Goal: Information Seeking & Learning: Compare options

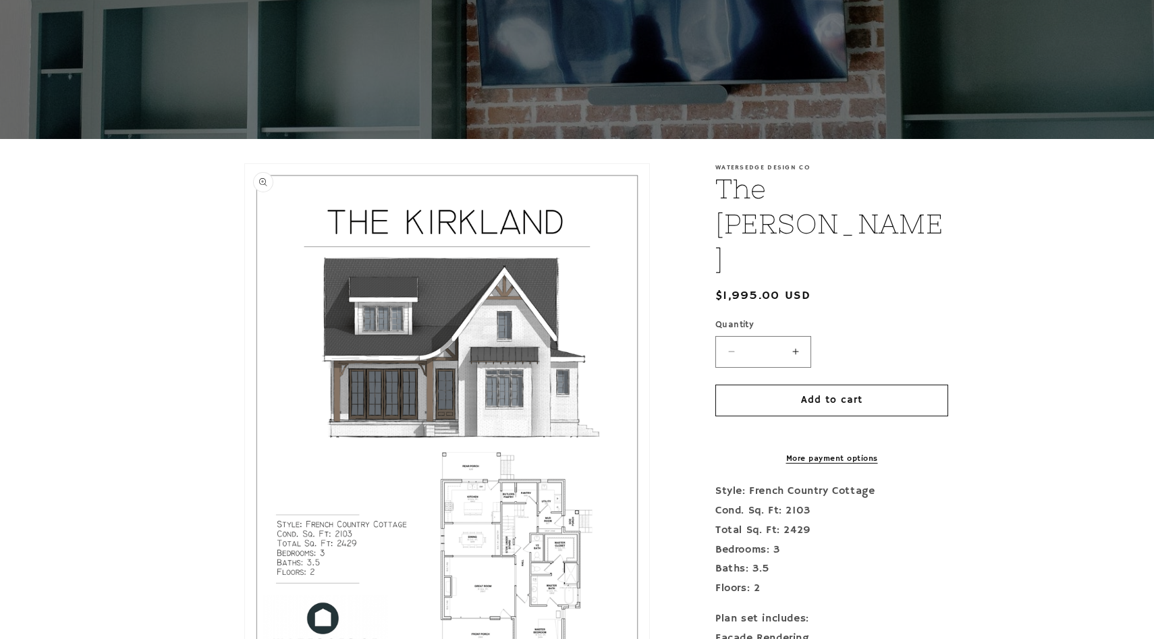
scroll to position [150, 0]
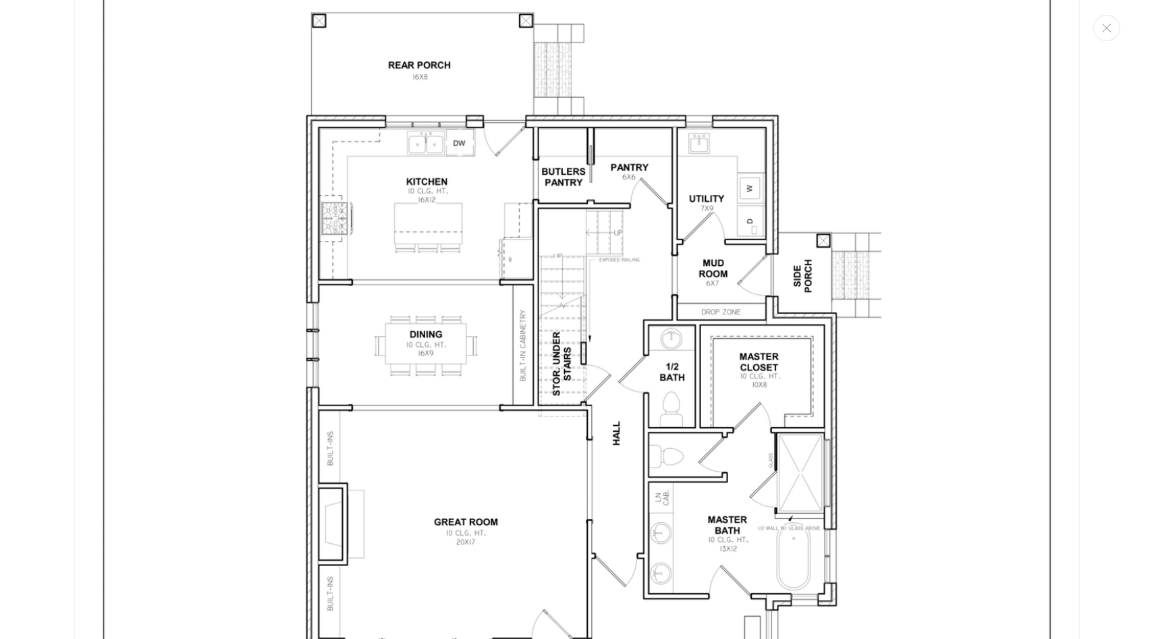
scroll to position [2873, 0]
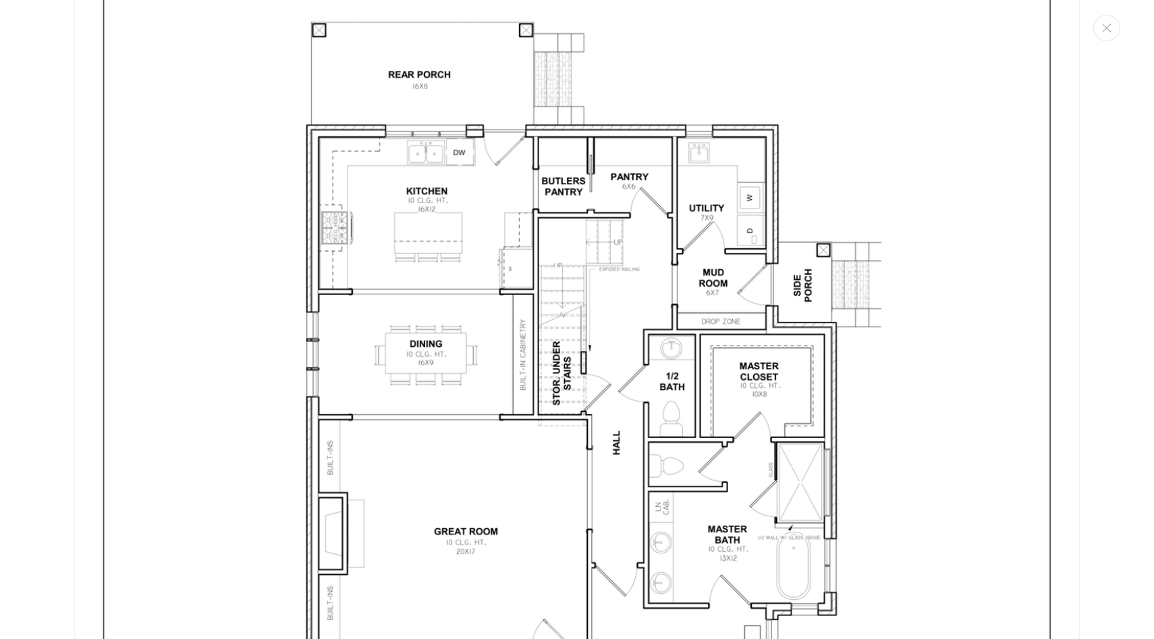
click at [291, 313] on img "Media gallery" at bounding box center [577, 413] width 1006 height 1301
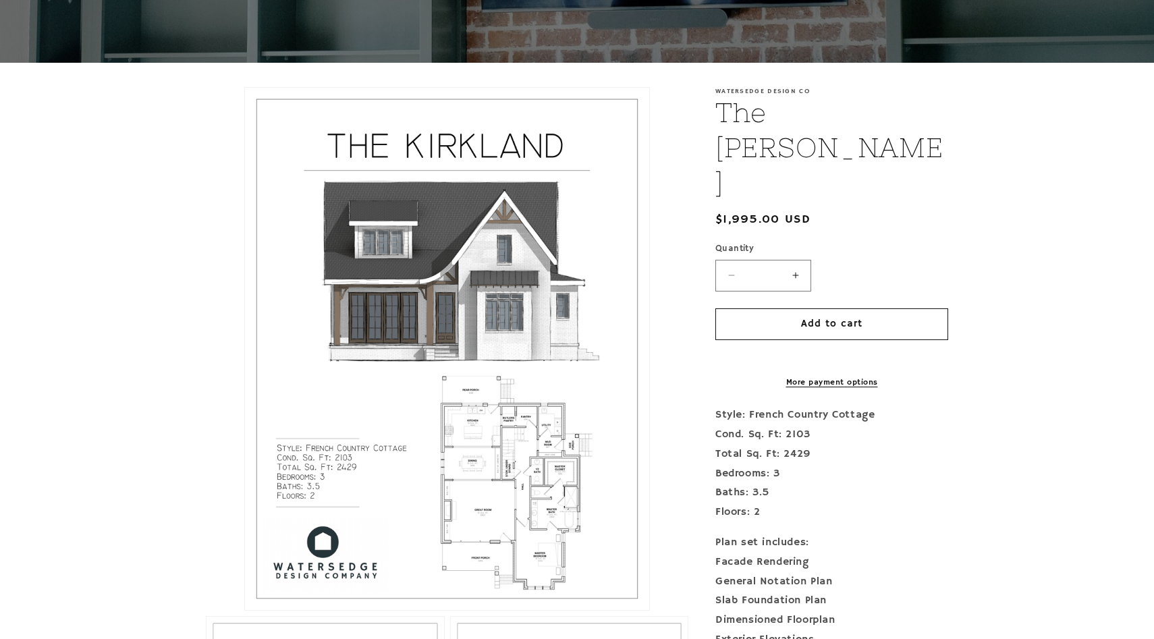
scroll to position [0, 0]
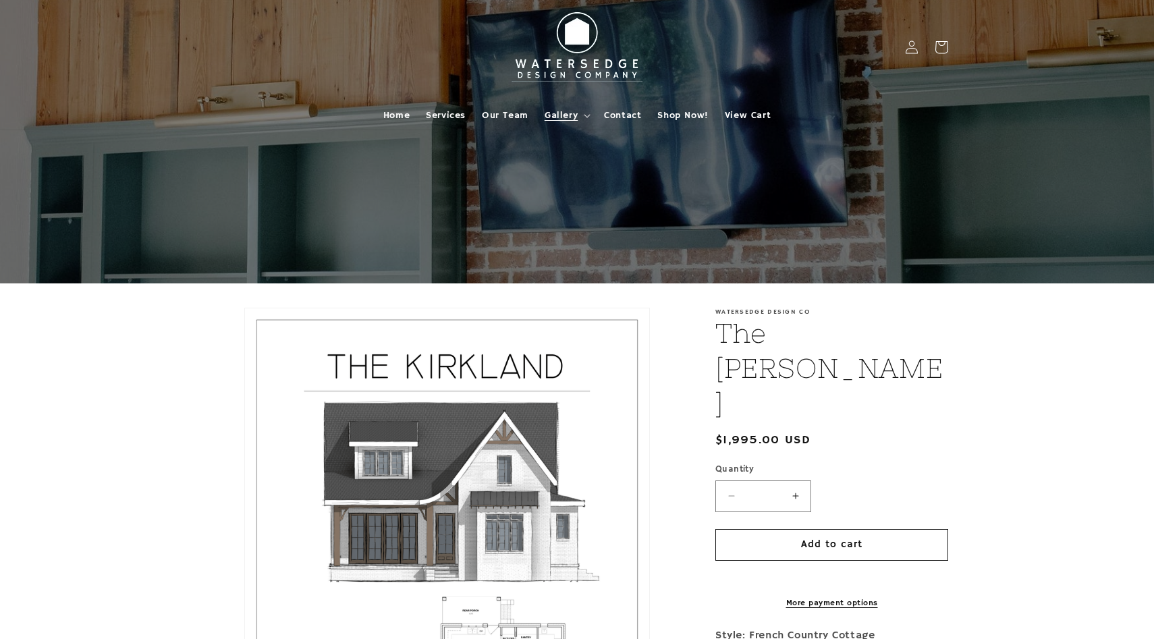
click at [581, 115] on summary "Gallery" at bounding box center [566, 115] width 59 height 28
click at [398, 115] on span "Home" at bounding box center [396, 115] width 26 height 12
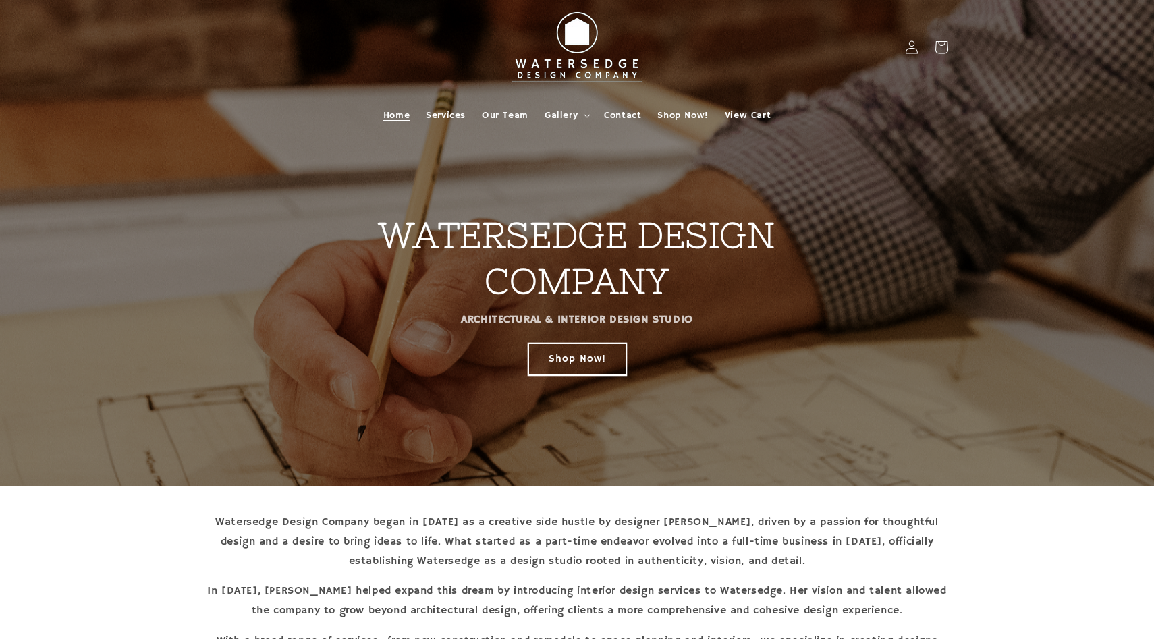
click at [574, 367] on link "Shop Now!" at bounding box center [578, 359] width 98 height 32
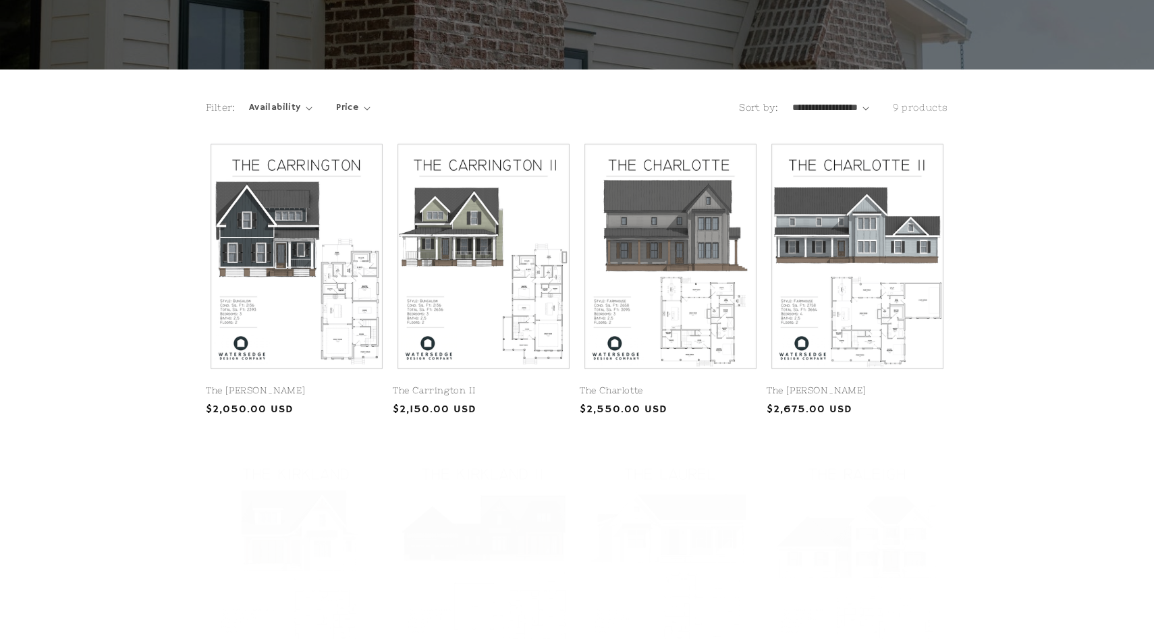
scroll to position [225, 0]
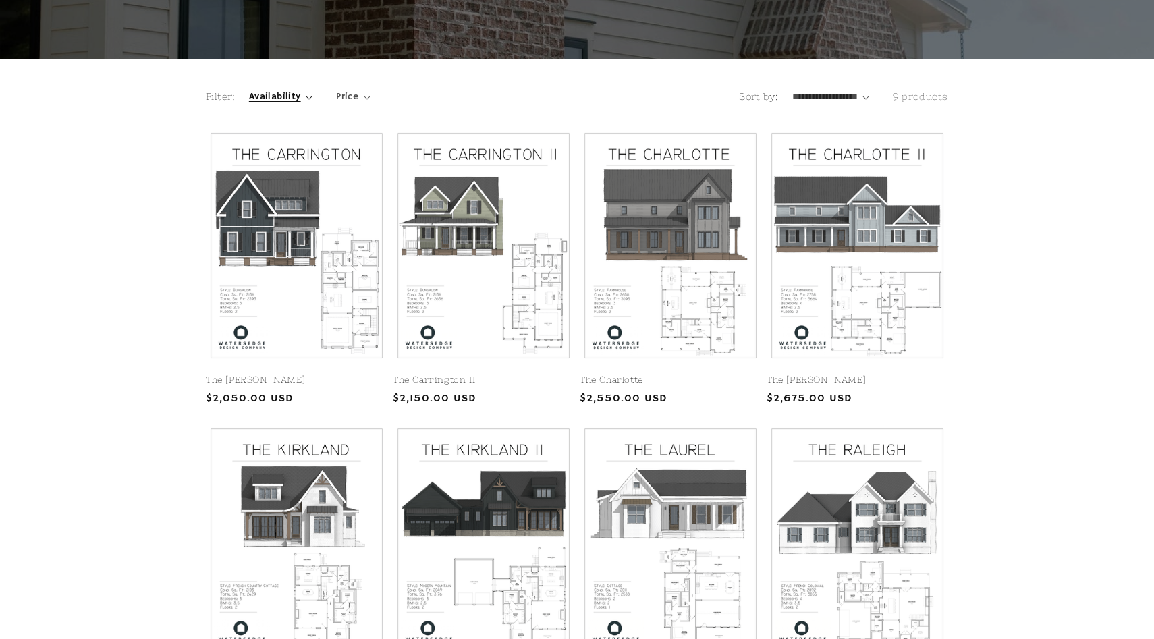
click at [292, 99] on span "Availability" at bounding box center [275, 97] width 52 height 14
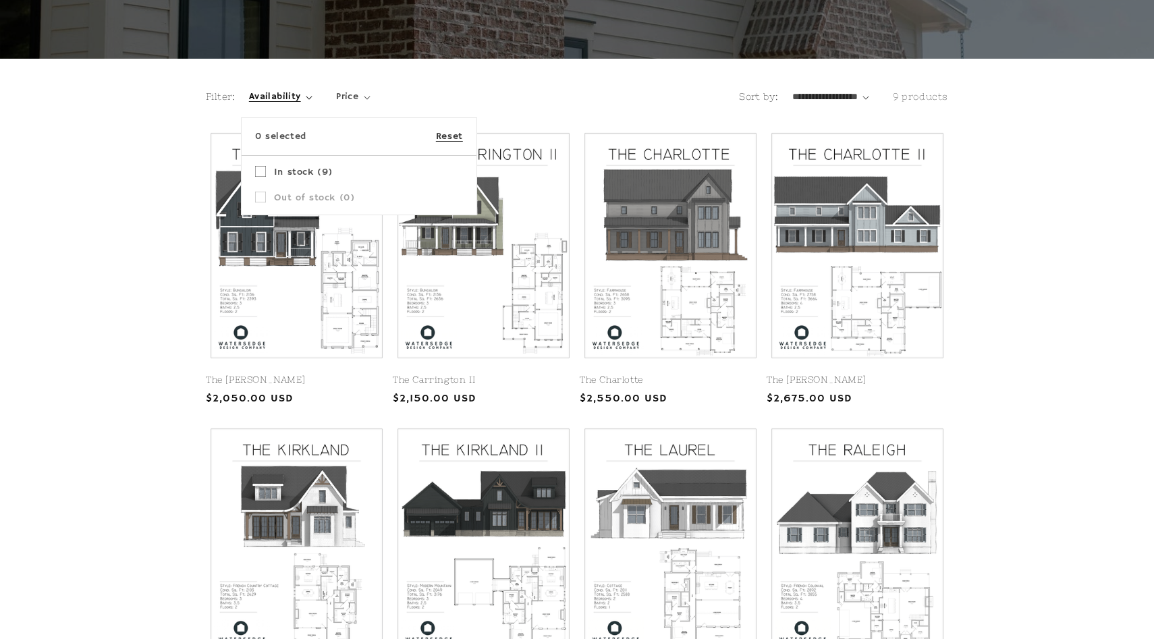
click at [313, 104] on summary "Availability" at bounding box center [280, 97] width 63 height 14
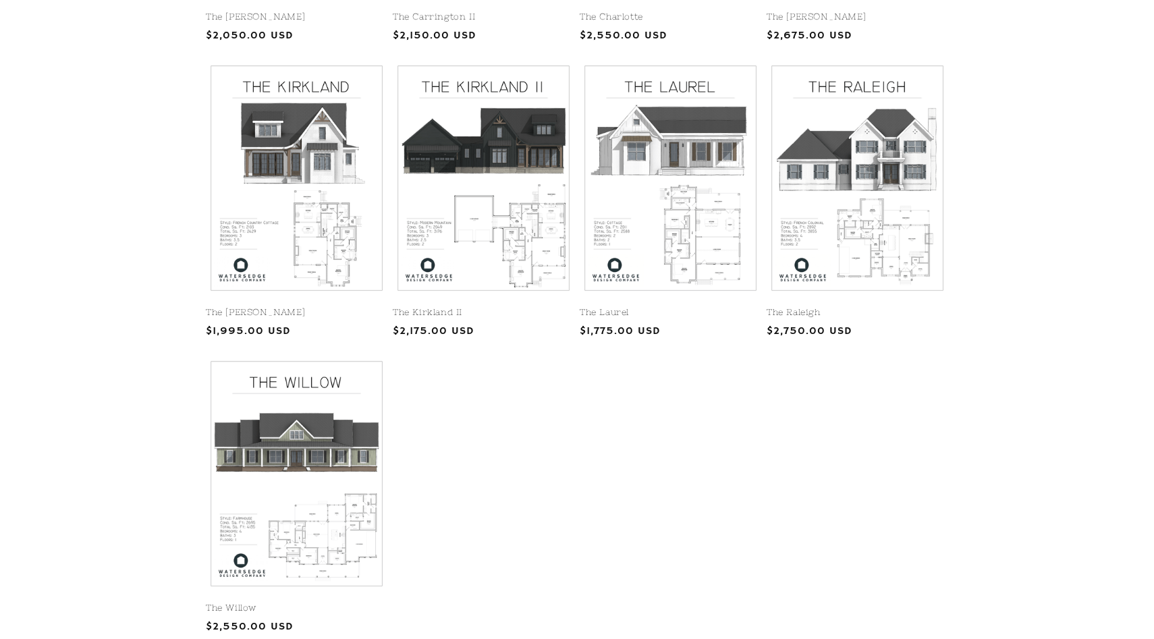
scroll to position [591, 0]
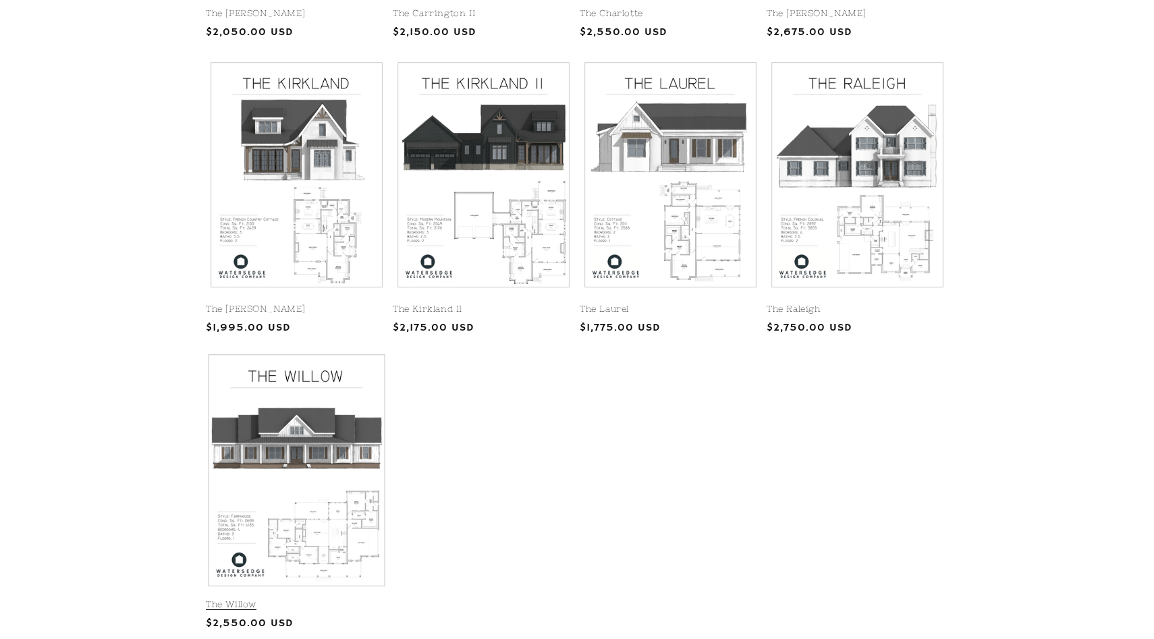
click at [321, 599] on link "The Willow" at bounding box center [297, 604] width 182 height 11
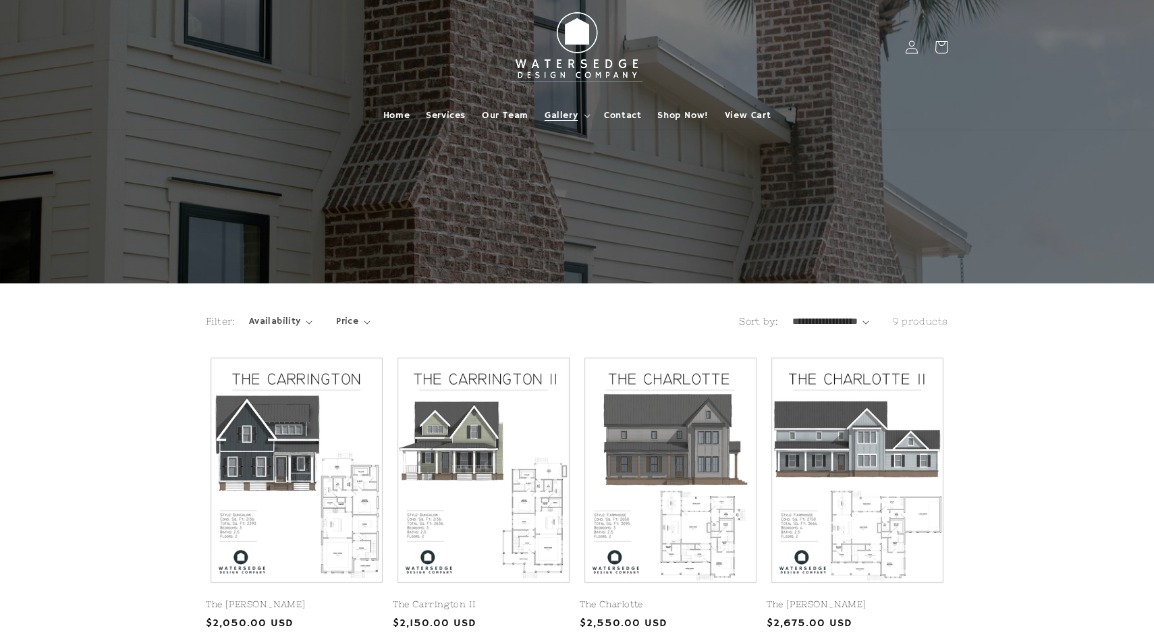
click at [574, 113] on span "Gallery" at bounding box center [561, 115] width 33 height 12
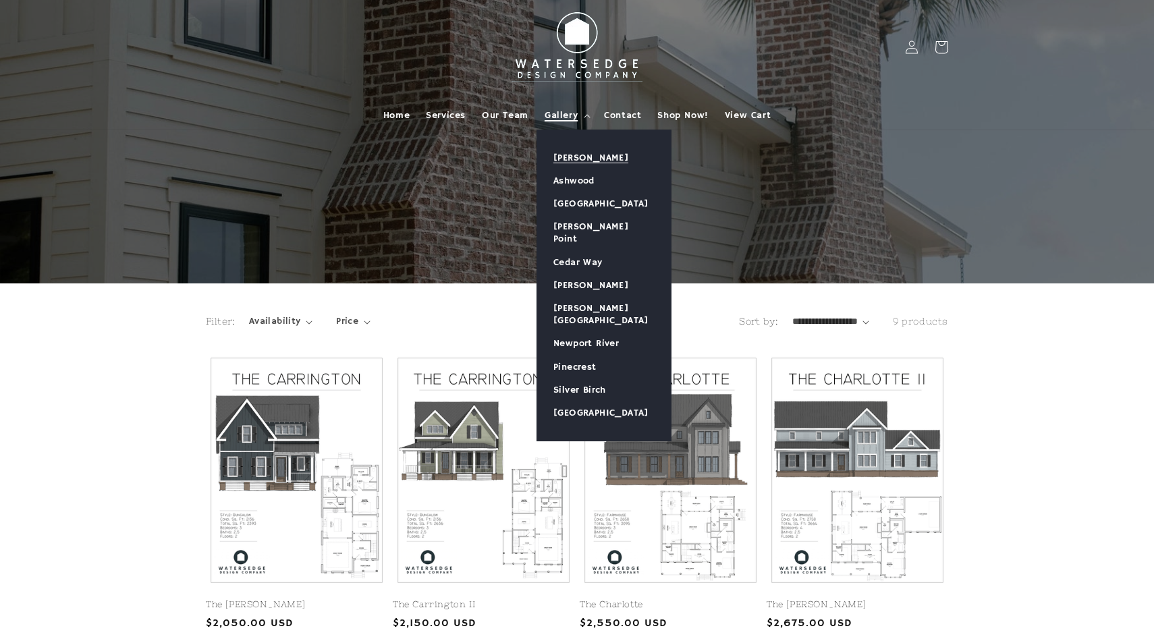
click at [591, 154] on link "[PERSON_NAME]" at bounding box center [604, 157] width 134 height 23
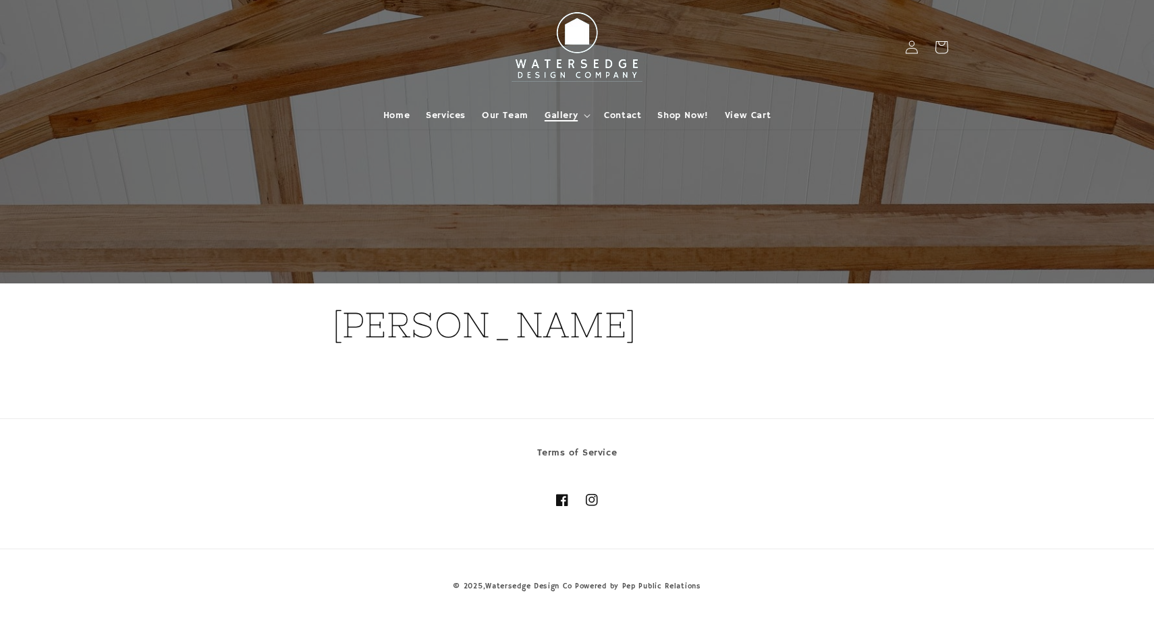
click at [577, 118] on span "Gallery" at bounding box center [561, 115] width 33 height 12
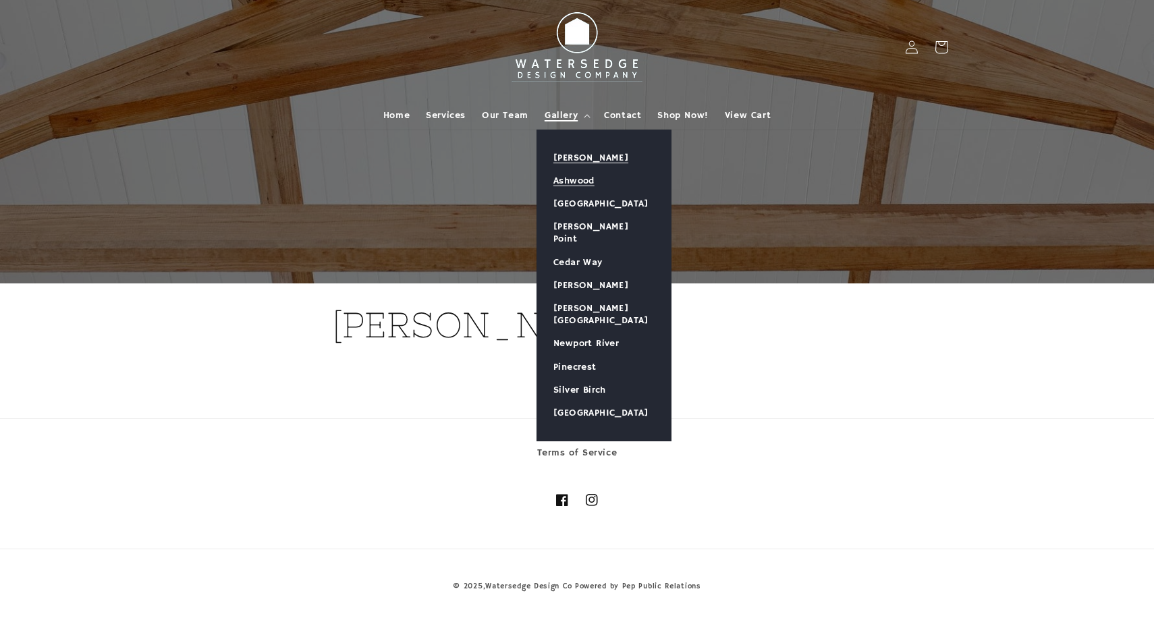
click at [578, 180] on link "Ashwood" at bounding box center [604, 180] width 134 height 23
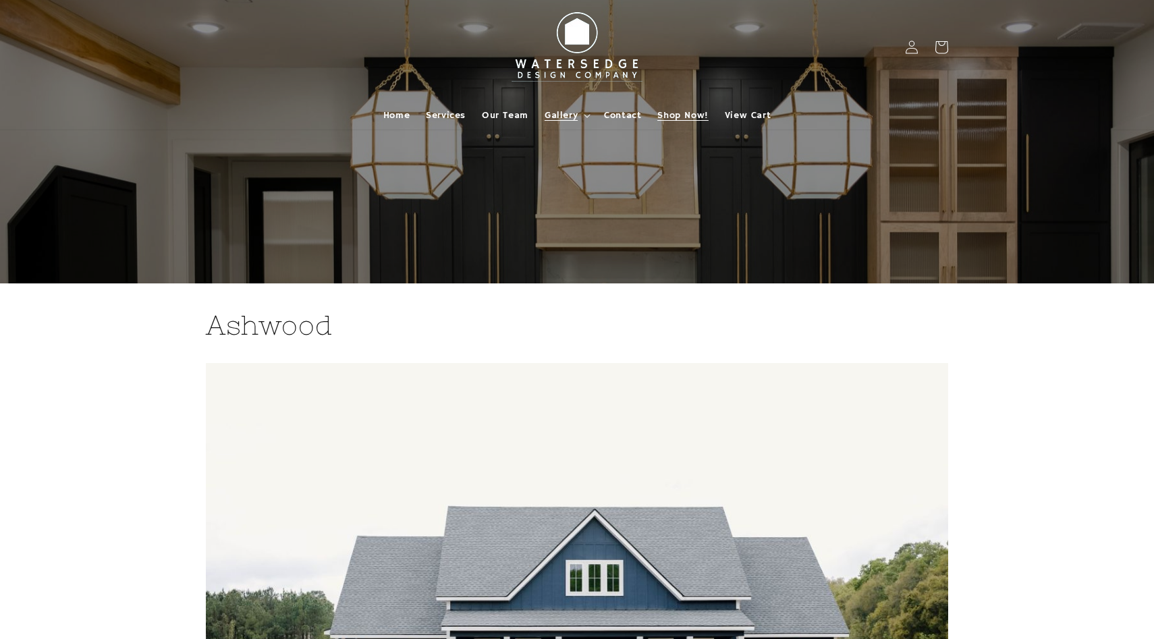
click at [669, 115] on span "Shop Now!" at bounding box center [682, 115] width 51 height 12
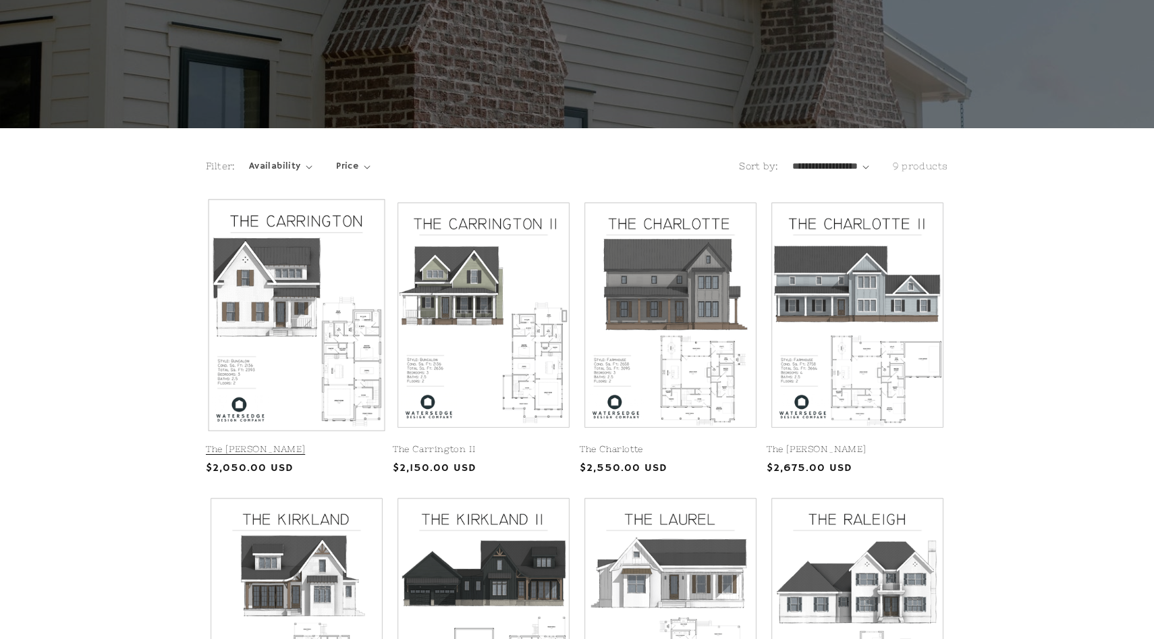
scroll to position [166, 0]
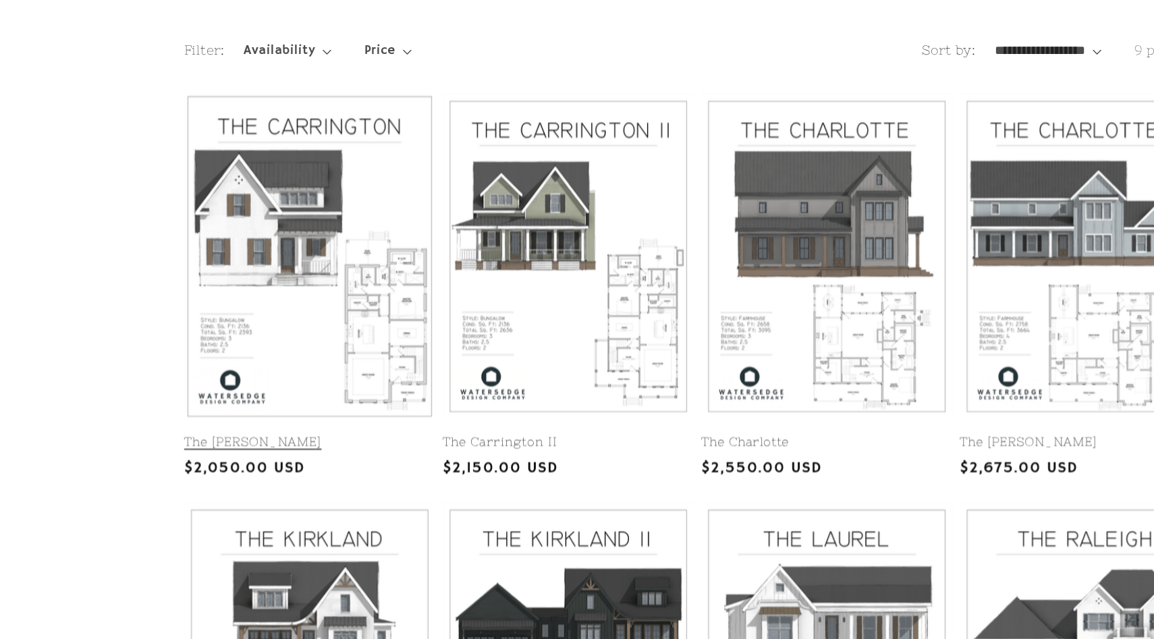
click at [316, 433] on link "The Carrington" at bounding box center [297, 438] width 182 height 11
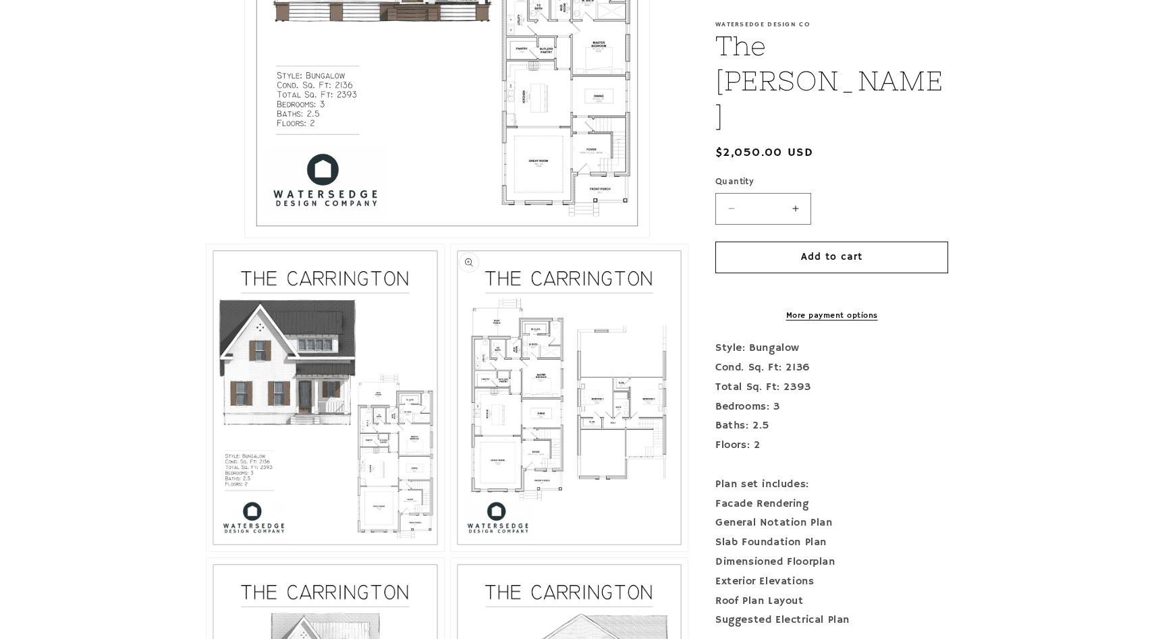
scroll to position [610, 0]
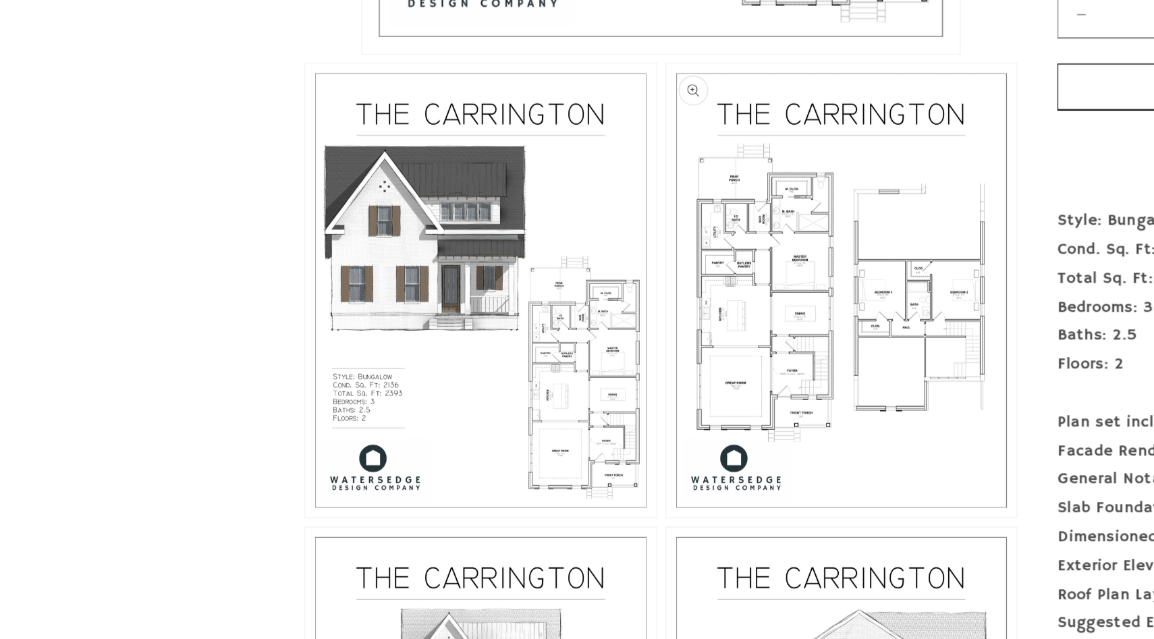
click at [451, 549] on button "Open media 3 in modal" at bounding box center [451, 549] width 0 height 0
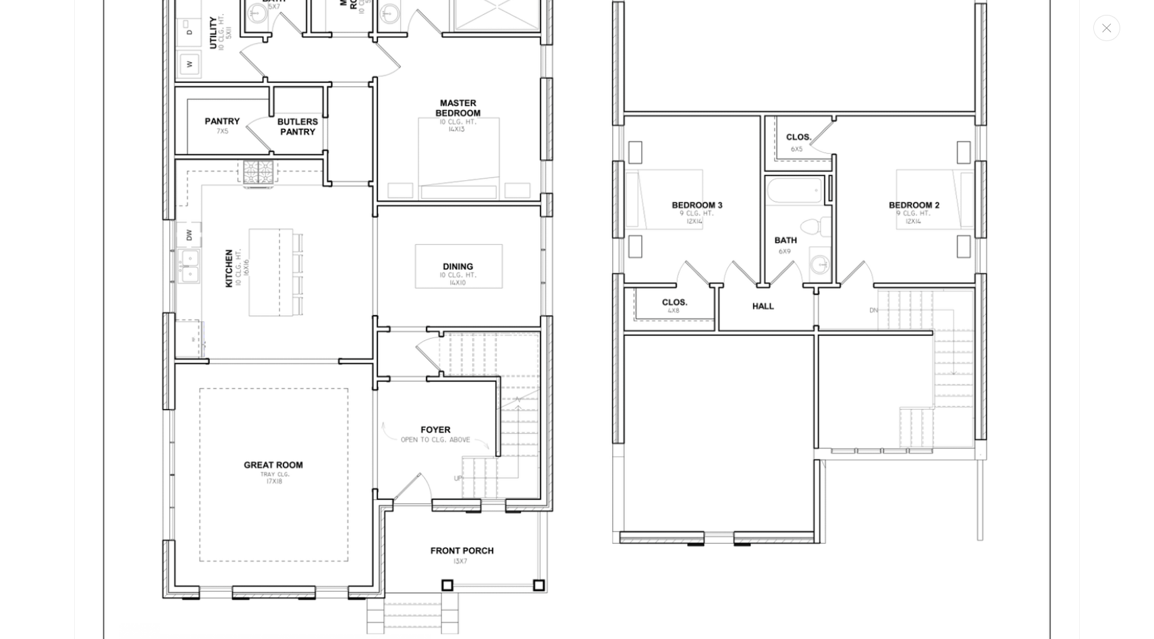
scroll to position [3087, 0]
click at [812, 274] on img "Media gallery" at bounding box center [577, 199] width 1006 height 1301
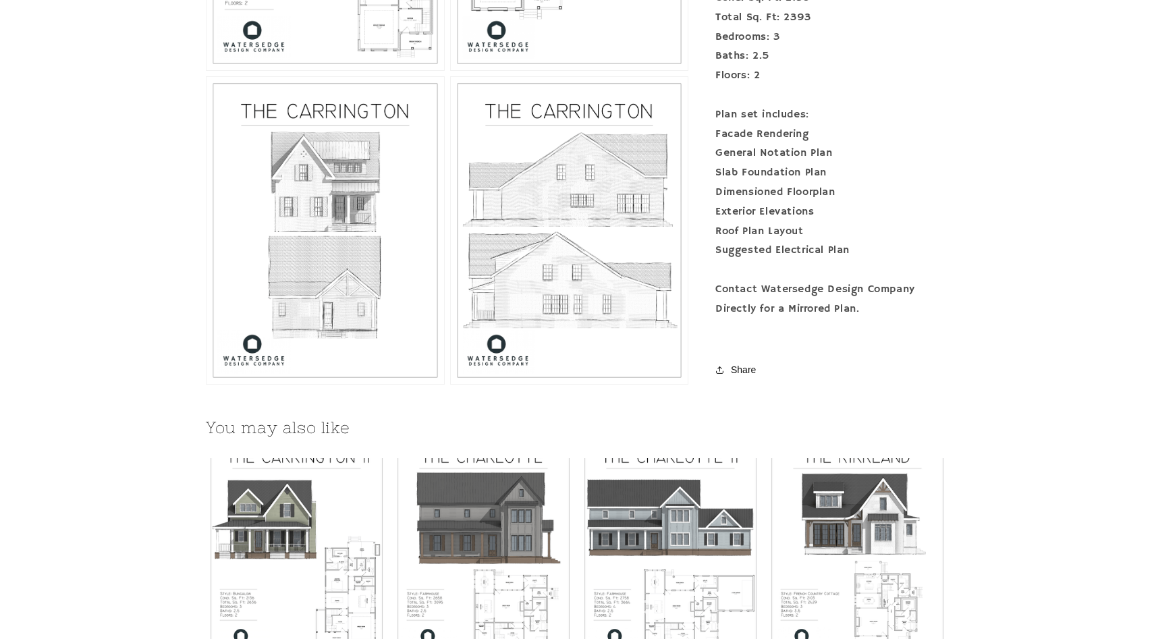
scroll to position [1092, 0]
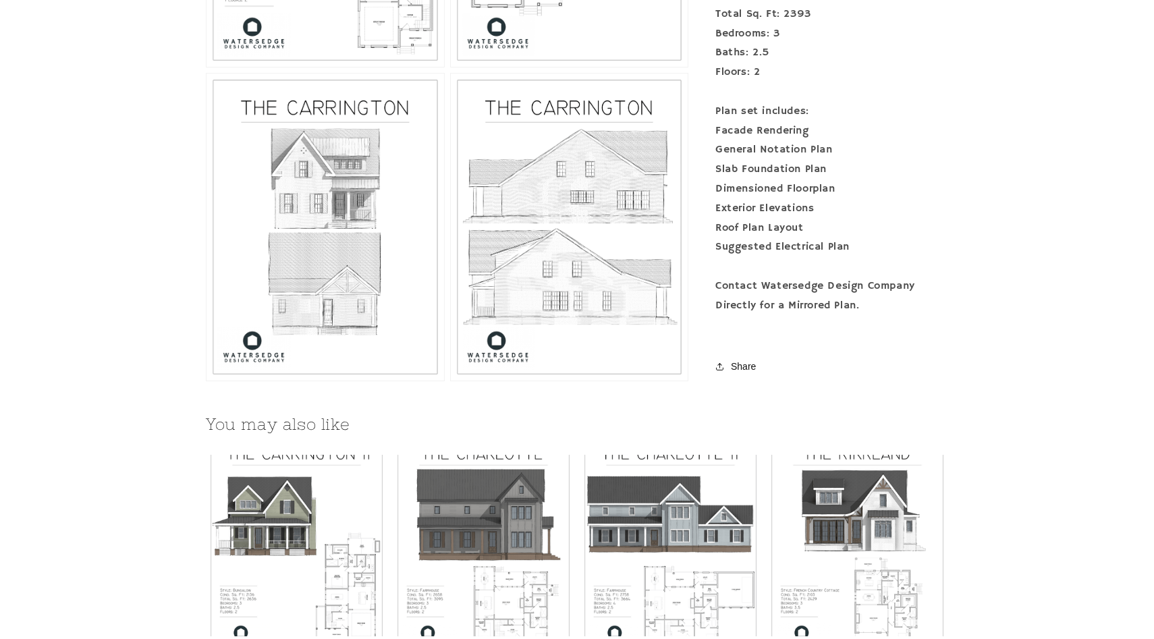
click at [451, 381] on button "Open media 5 in modal" at bounding box center [451, 381] width 0 height 0
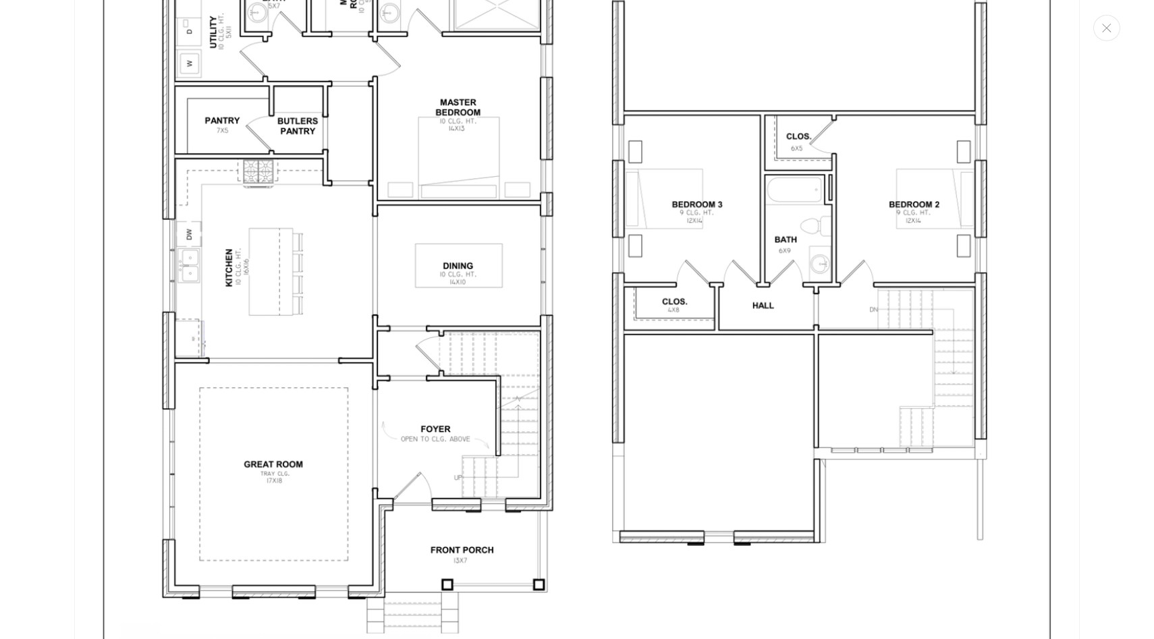
scroll to position [5258, 0]
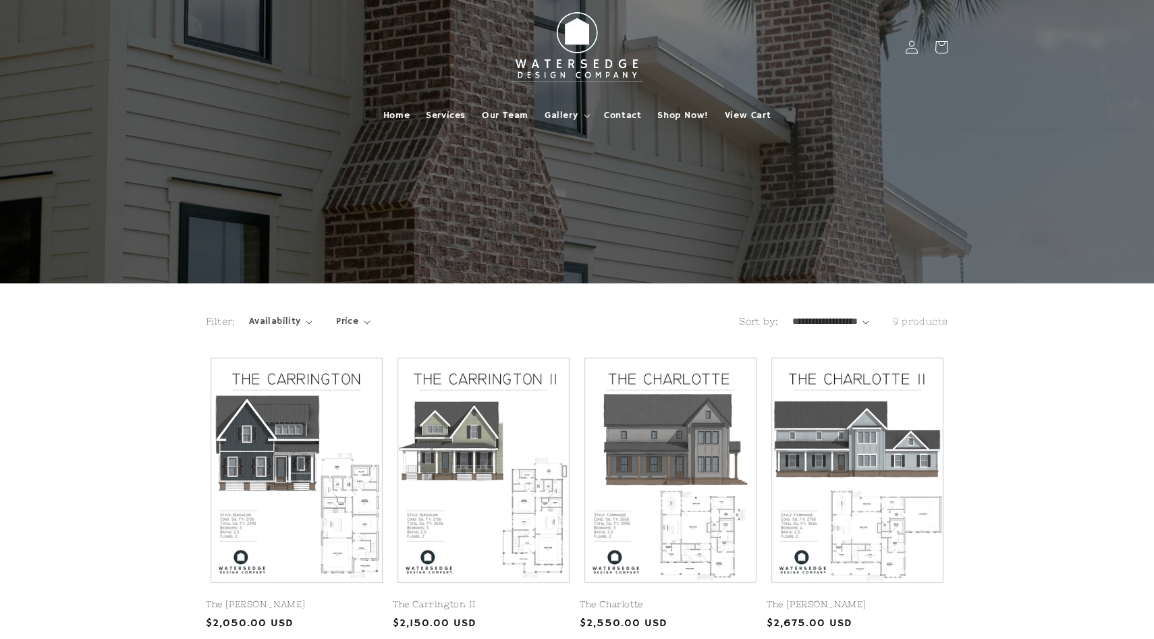
scroll to position [166, 0]
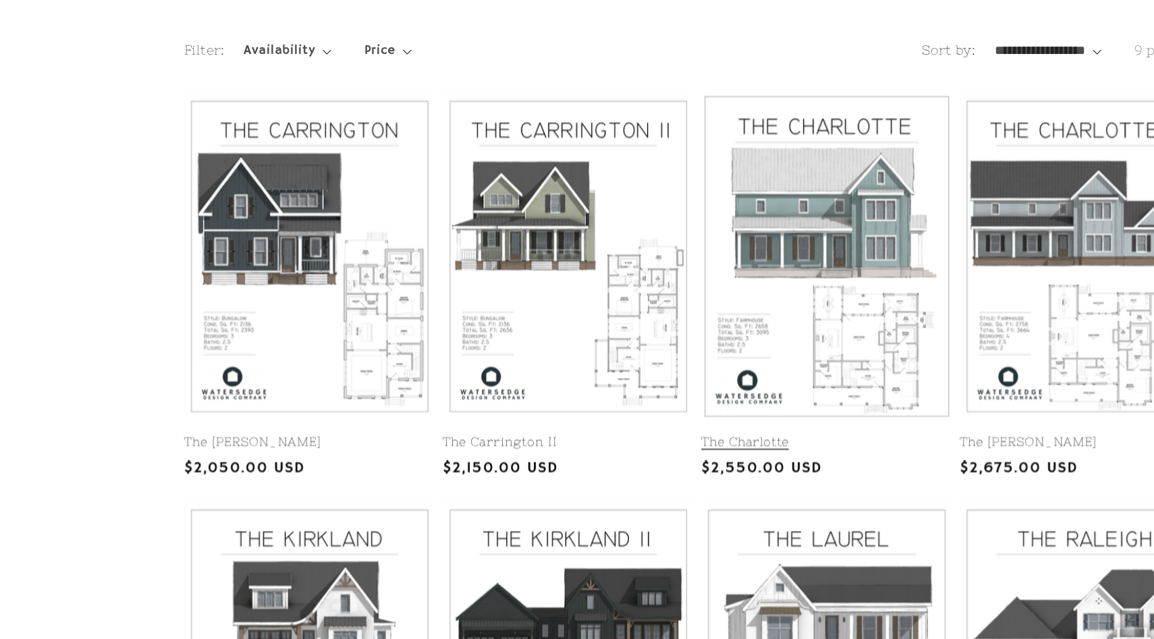
click at [718, 433] on link "The Charlotte" at bounding box center [671, 438] width 182 height 11
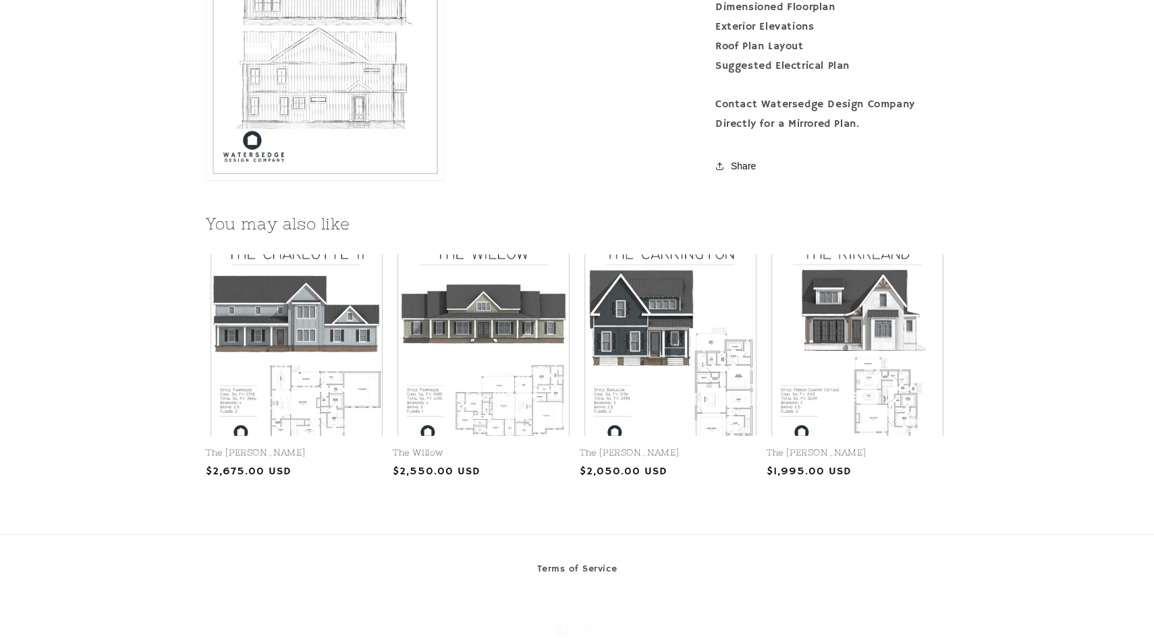
scroll to position [1615, 0]
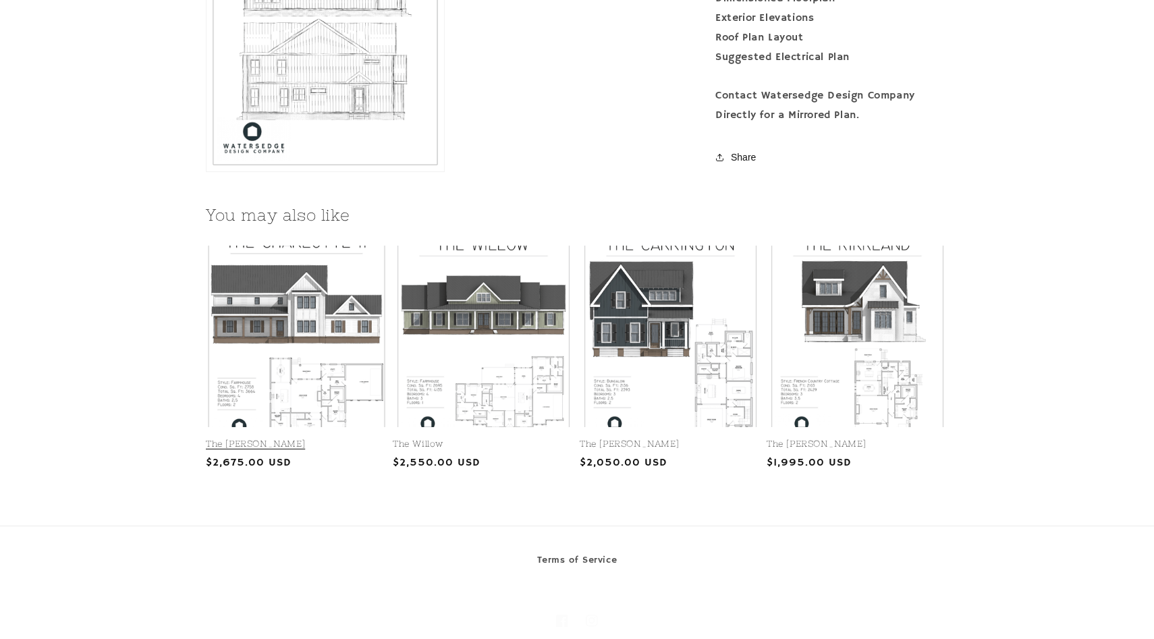
click at [287, 439] on link "The [PERSON_NAME]" at bounding box center [297, 444] width 182 height 11
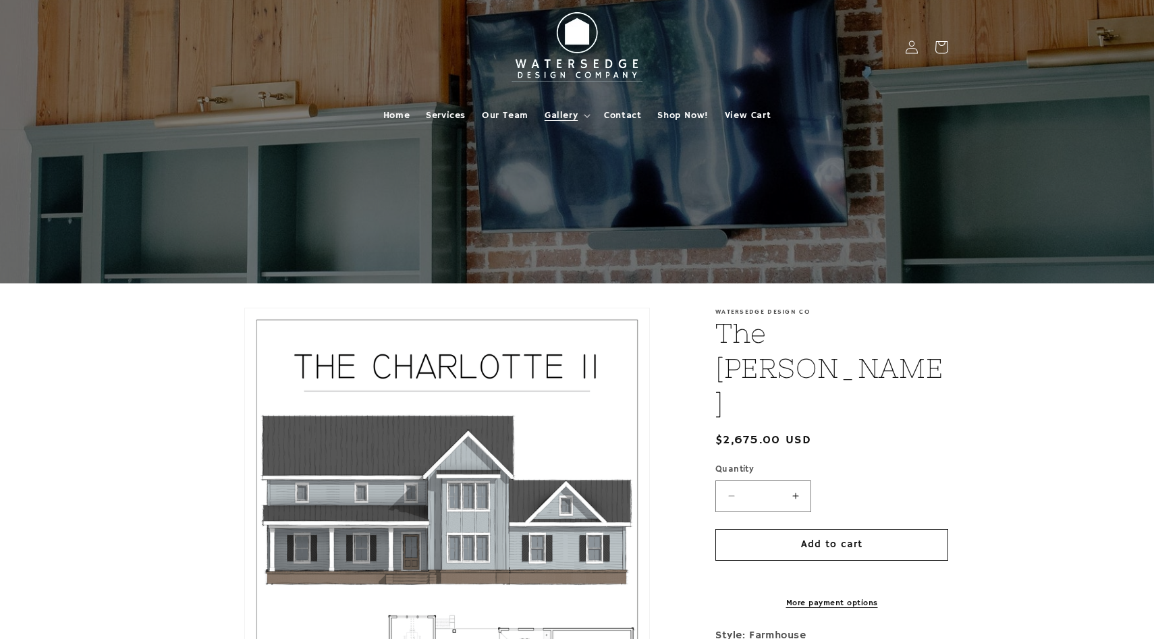
click at [566, 115] on span "Gallery" at bounding box center [561, 115] width 33 height 12
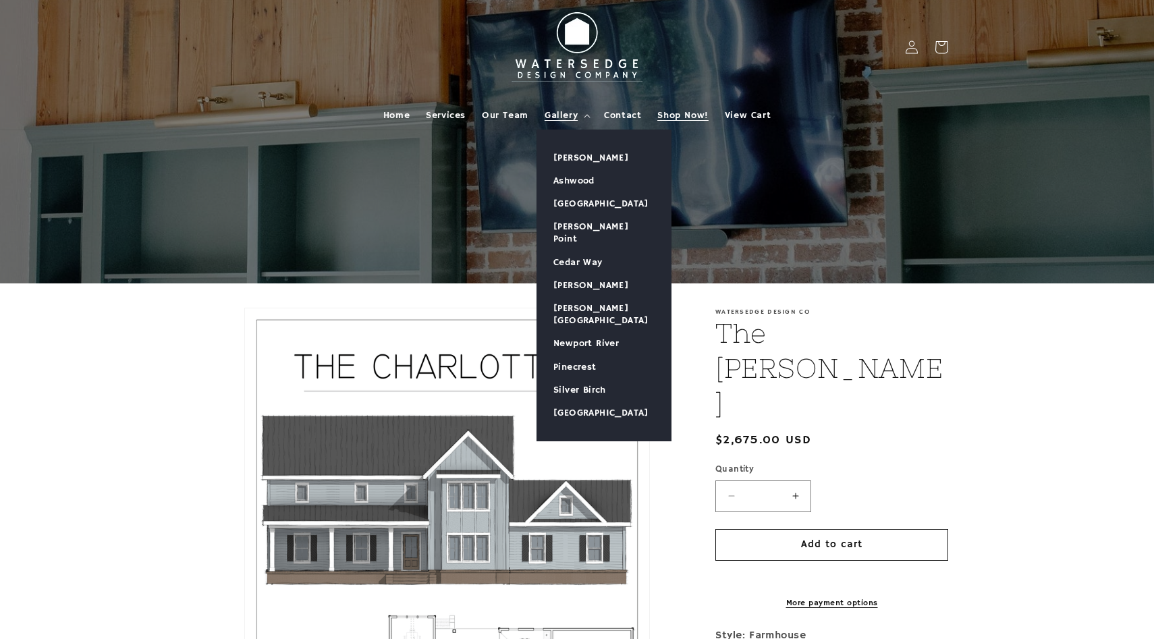
click at [688, 119] on span "Shop Now!" at bounding box center [682, 115] width 51 height 12
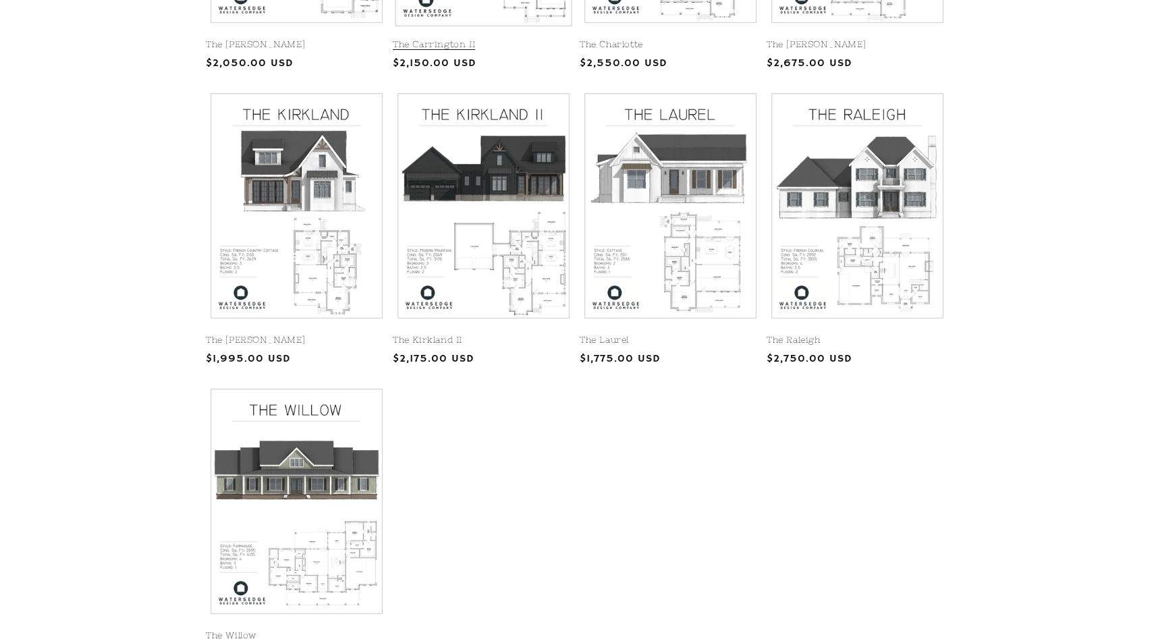
scroll to position [844, 0]
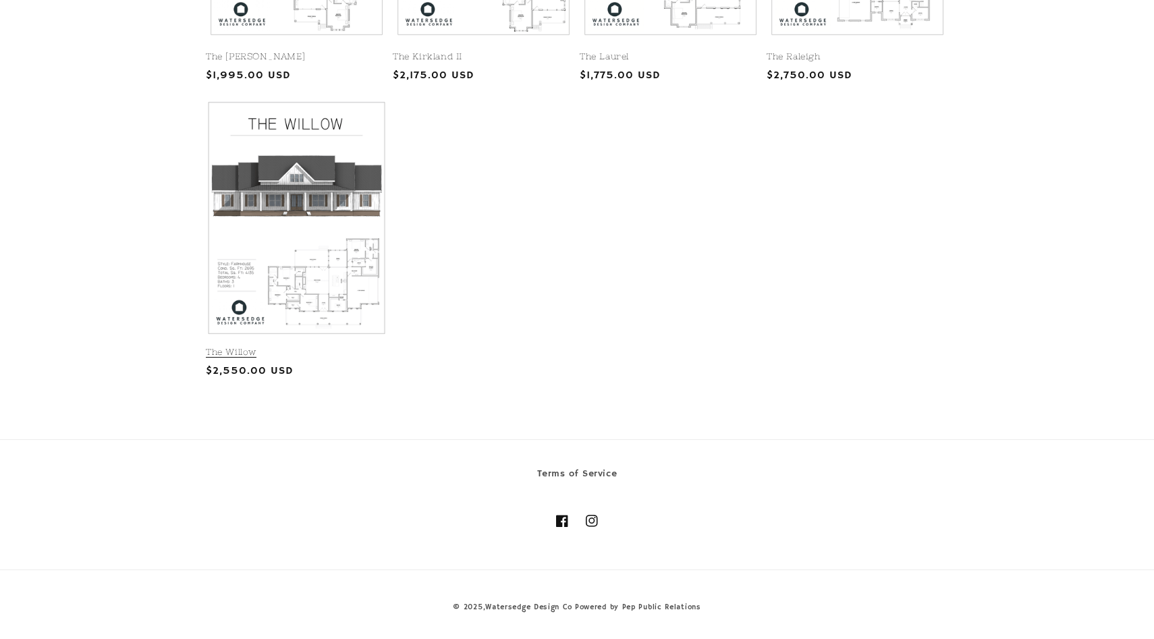
click at [311, 347] on link "The Willow" at bounding box center [297, 352] width 182 height 11
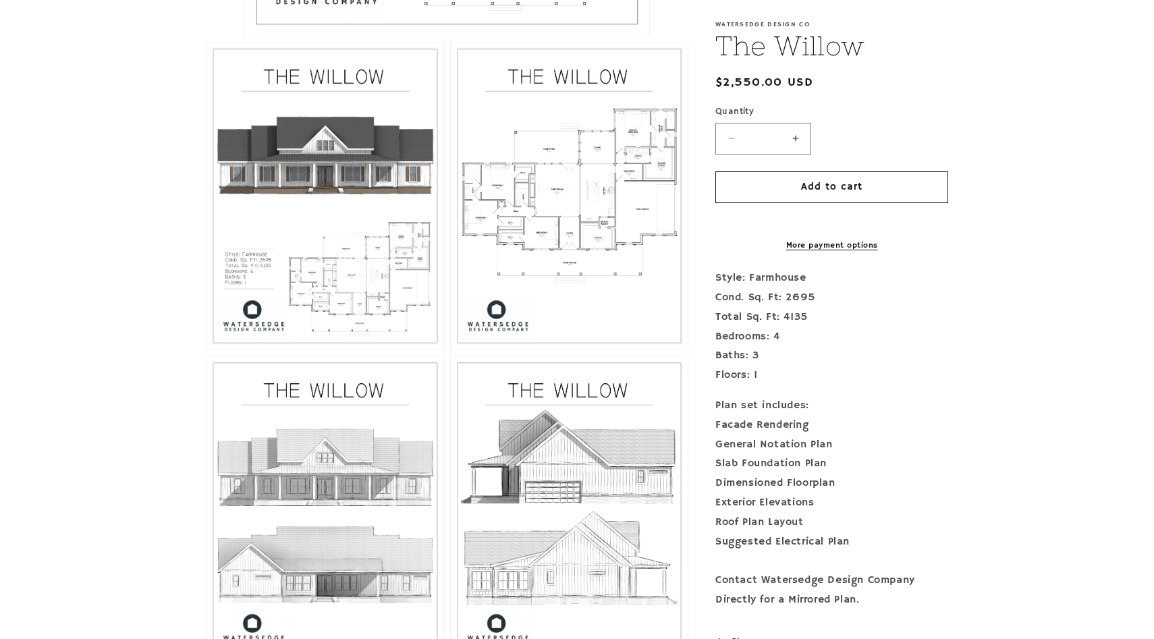
scroll to position [835, 0]
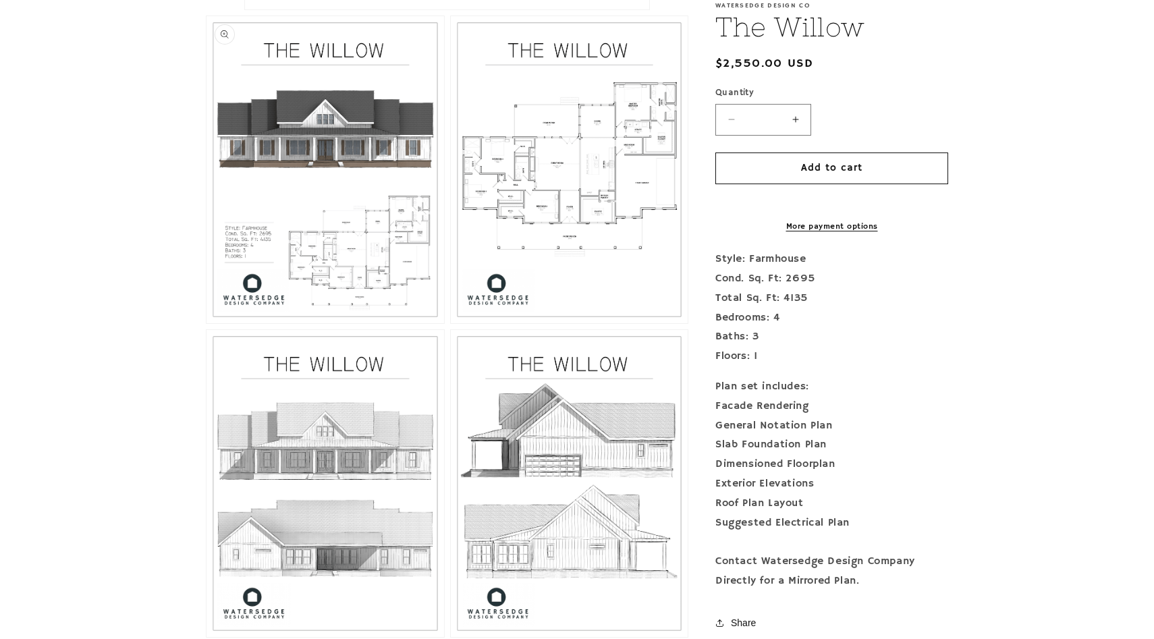
click at [207, 323] on button "Open media 2 in modal" at bounding box center [207, 323] width 0 height 0
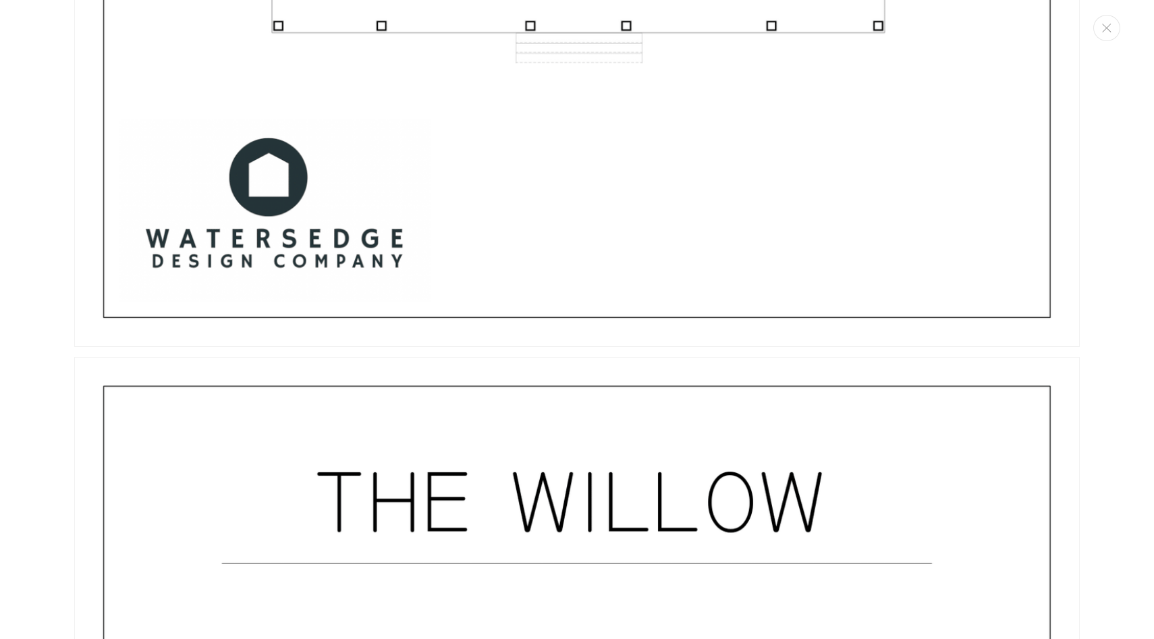
scroll to position [3574, 0]
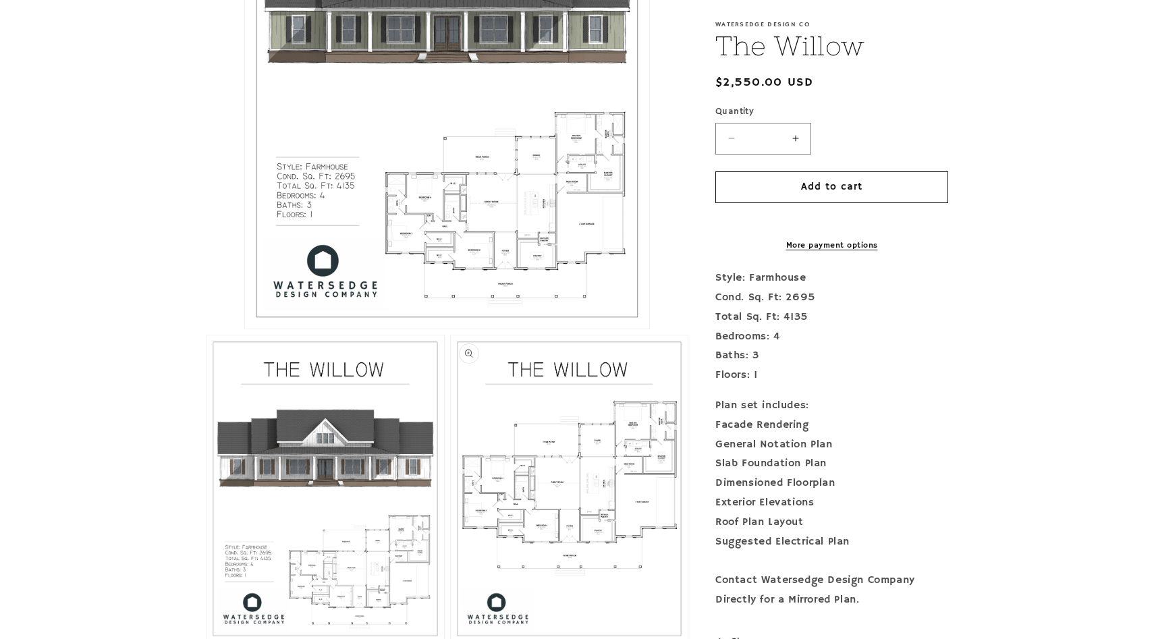
scroll to position [508, 0]
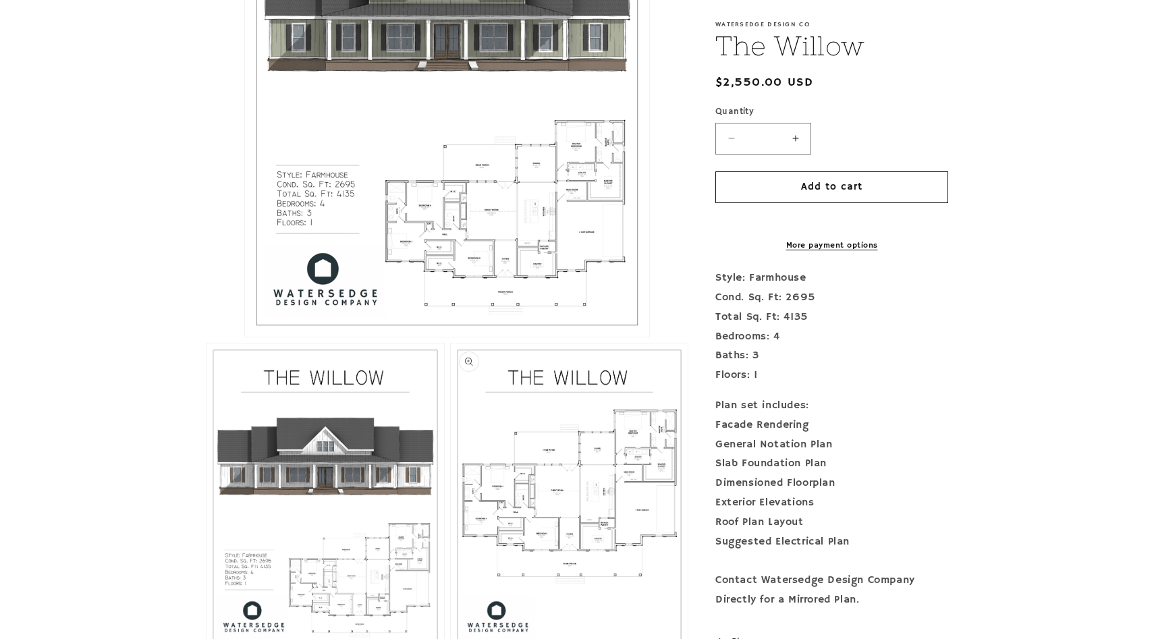
click at [245, 337] on button "Open media 1 in modal" at bounding box center [245, 337] width 0 height 0
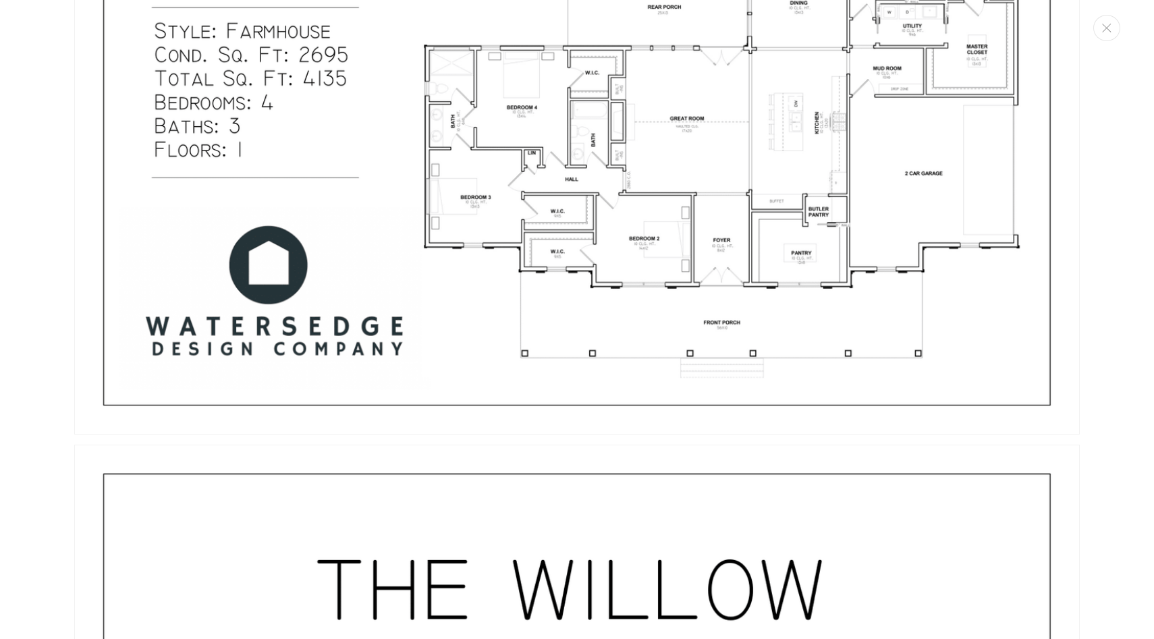
scroll to position [2570, 0]
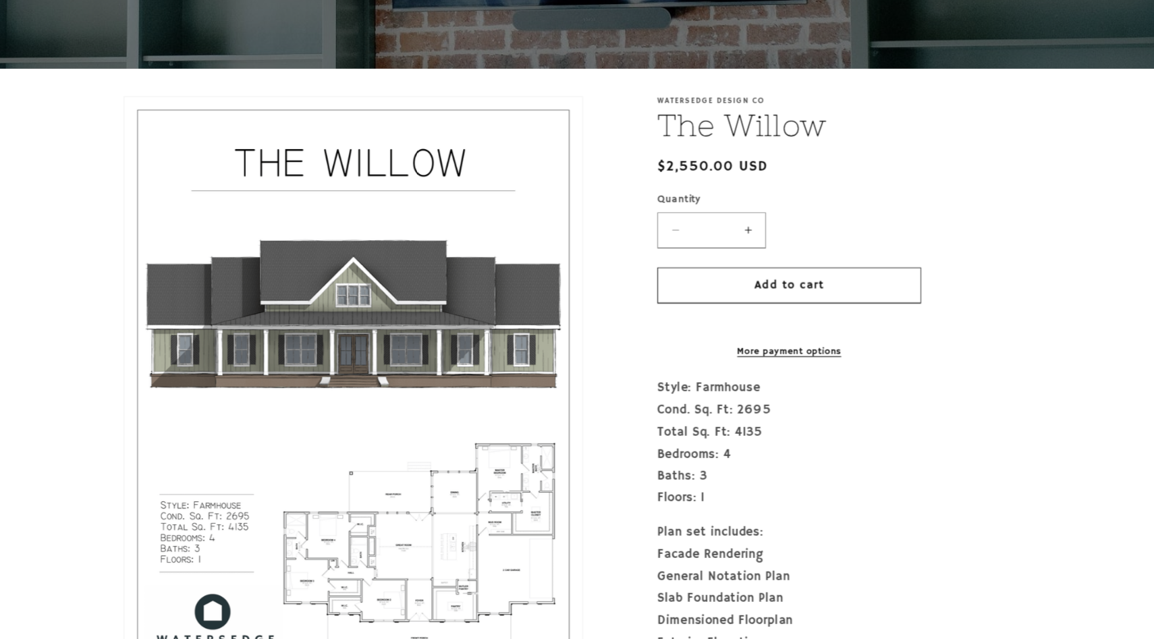
scroll to position [223, 0]
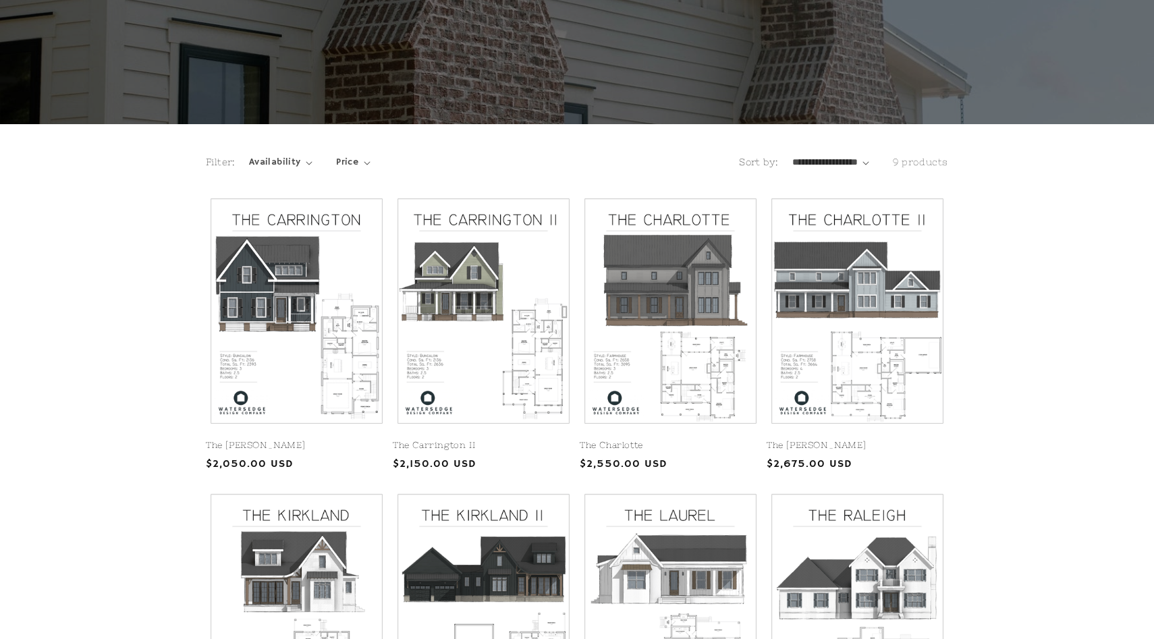
scroll to position [166, 0]
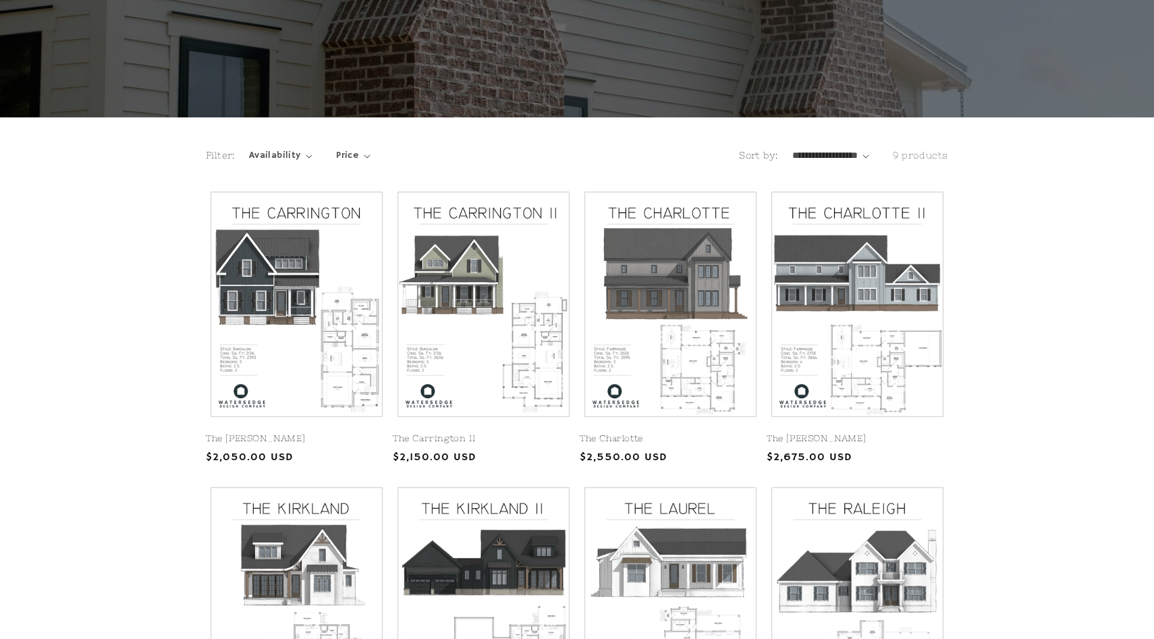
click at [804, 161] on select "**********" at bounding box center [831, 156] width 78 height 14
click at [844, 155] on select "**********" at bounding box center [831, 156] width 78 height 14
click at [290, 157] on span "Availability" at bounding box center [275, 156] width 52 height 14
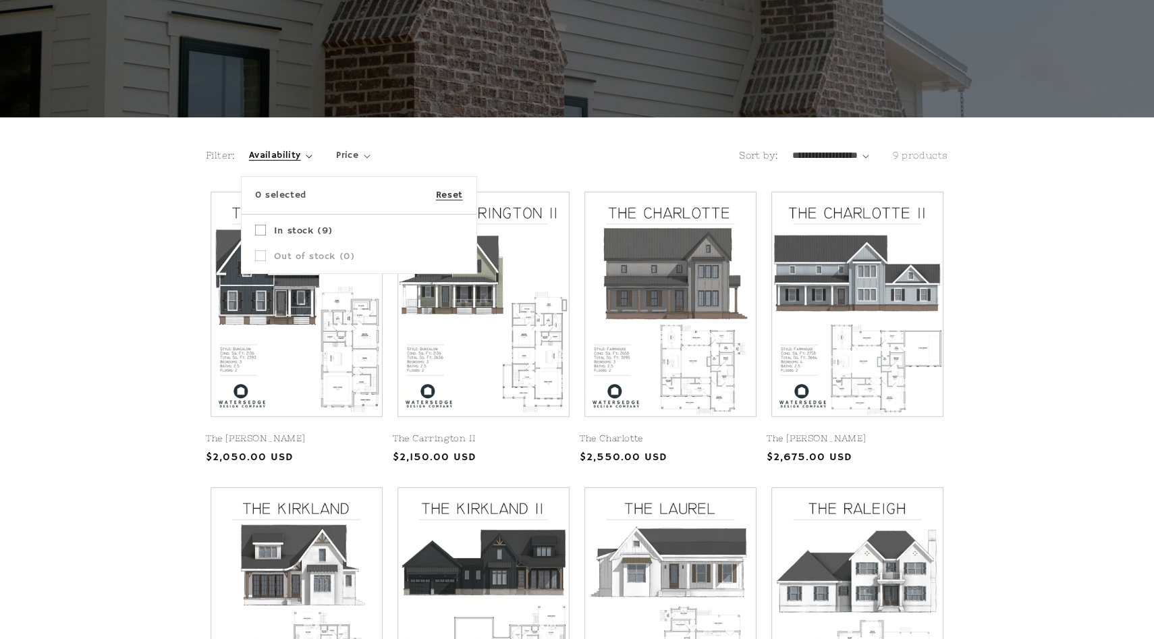
click at [313, 149] on summary "Availability" at bounding box center [280, 156] width 63 height 14
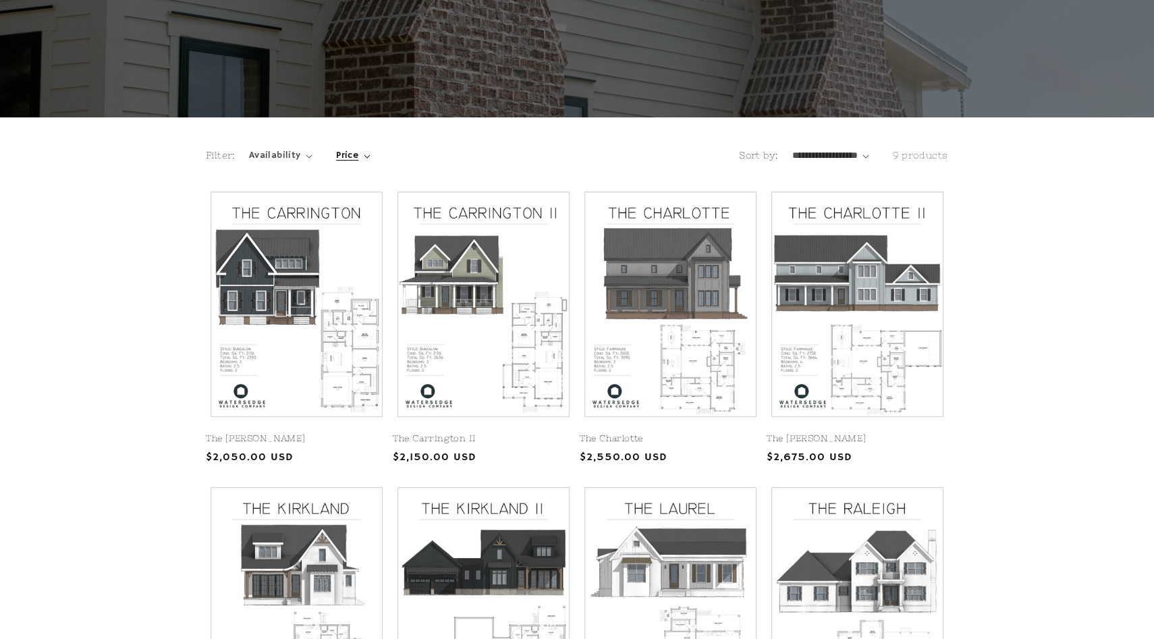
click at [351, 156] on span "Price" at bounding box center [347, 156] width 22 height 14
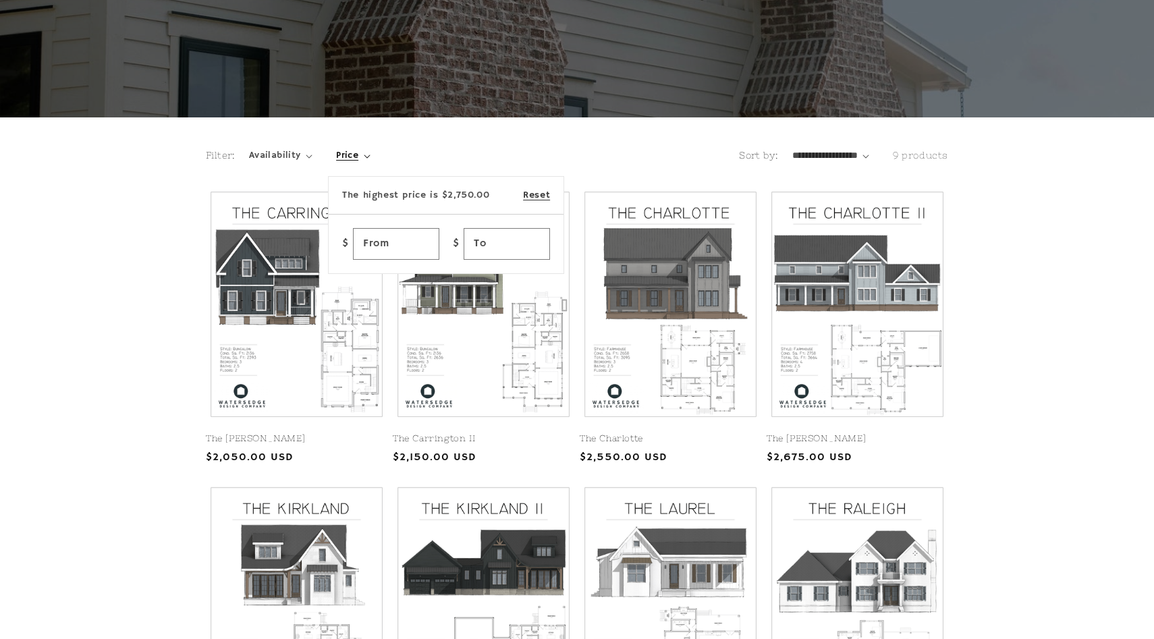
click at [371, 149] on summary "Price" at bounding box center [353, 156] width 34 height 14
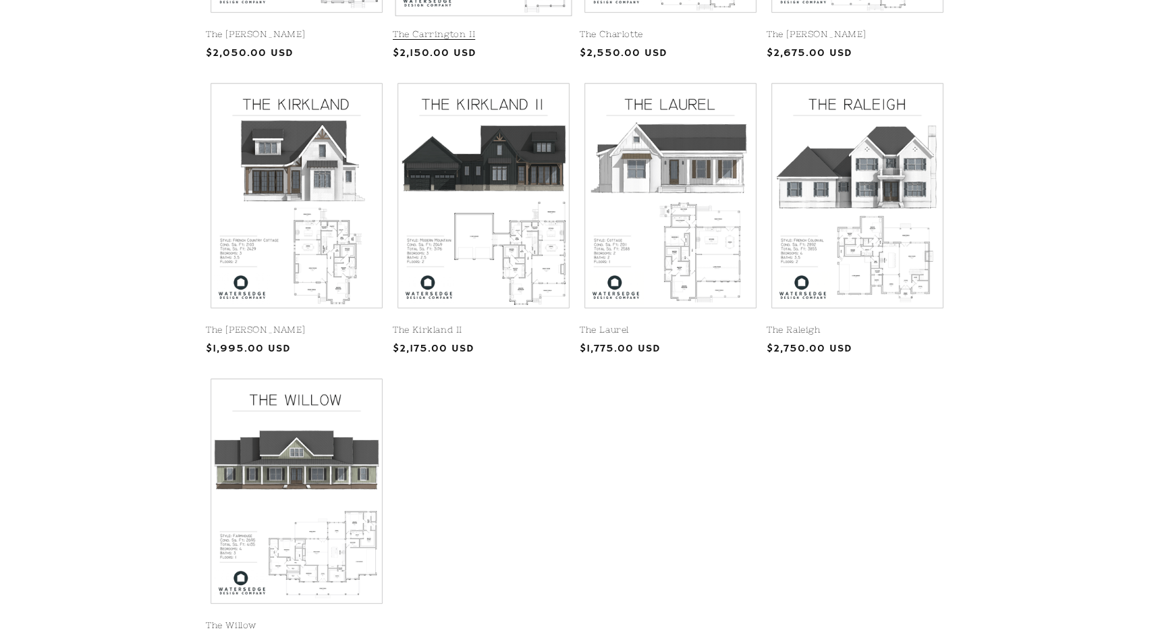
scroll to position [568, 0]
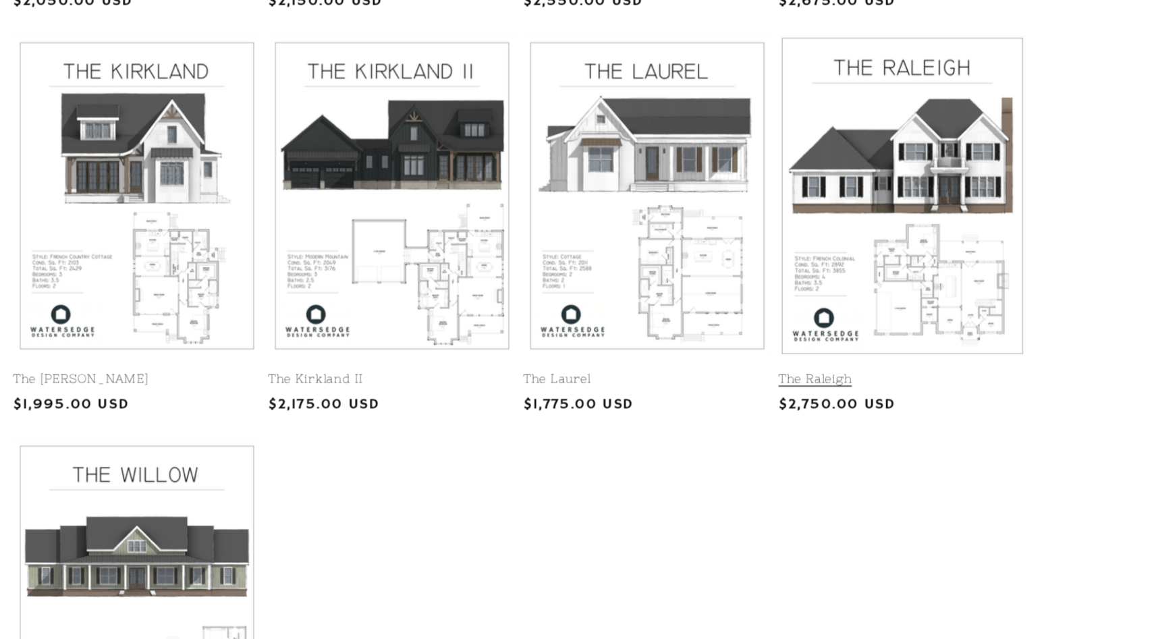
click at [881, 327] on link "The Raleigh" at bounding box center [858, 332] width 182 height 11
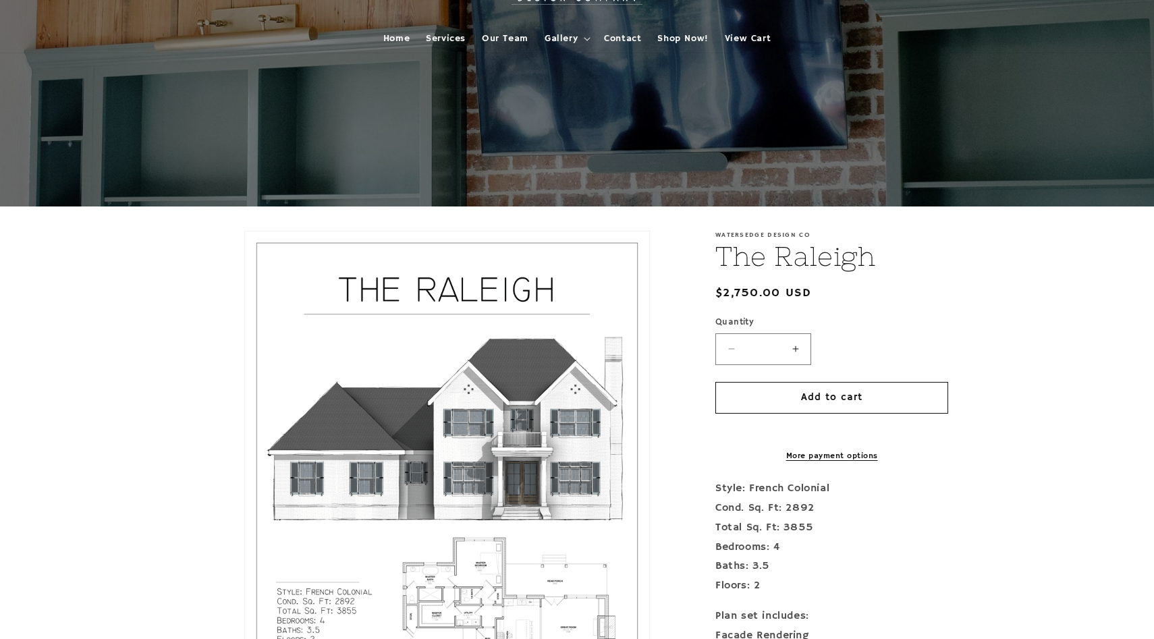
scroll to position [6, 0]
